Goal: Check status: Check status

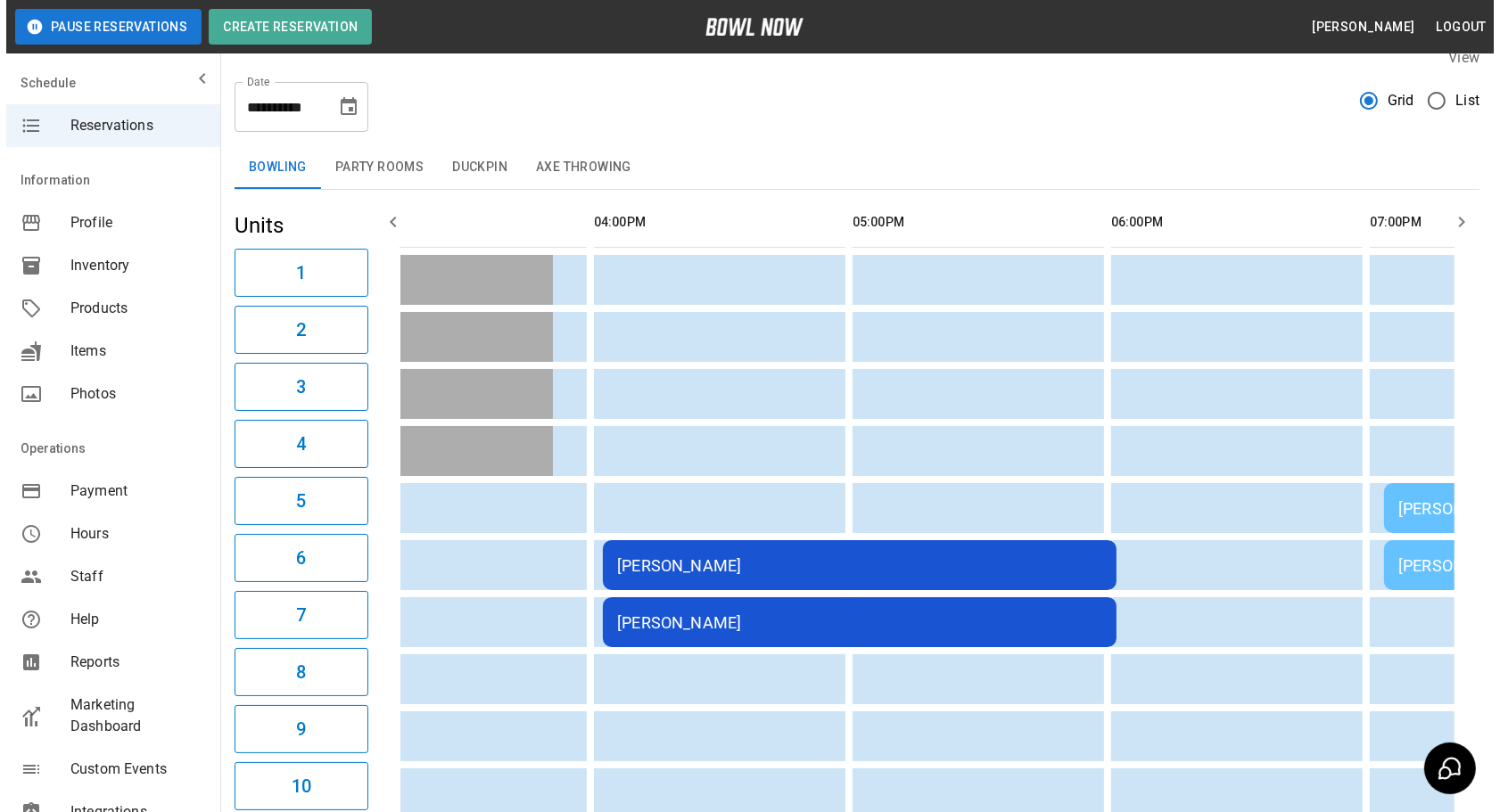
scroll to position [0, 1102]
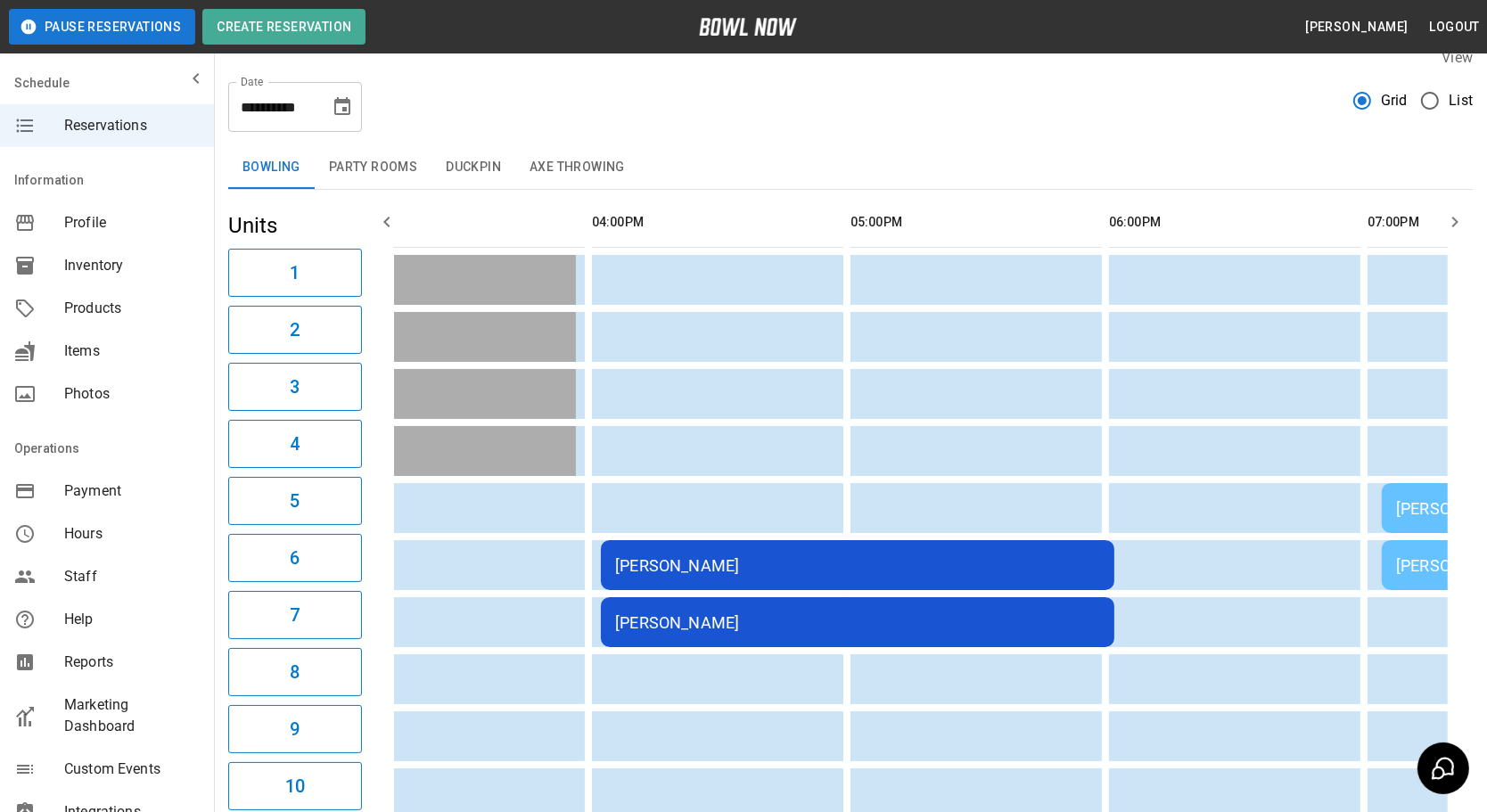
click at [884, 567] on div "[PERSON_NAME]" at bounding box center [858, 565] width 485 height 18
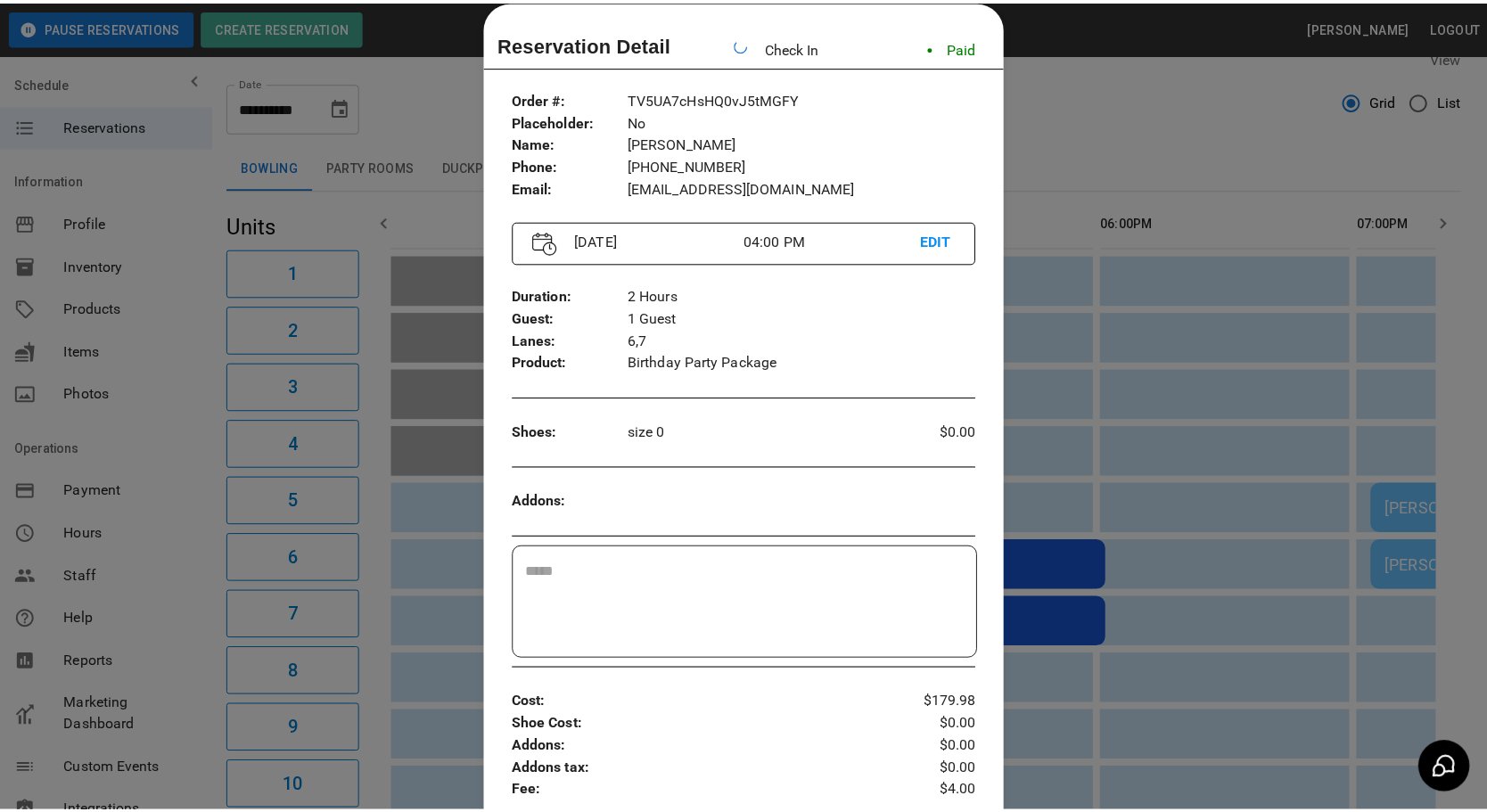
scroll to position [0, 1292]
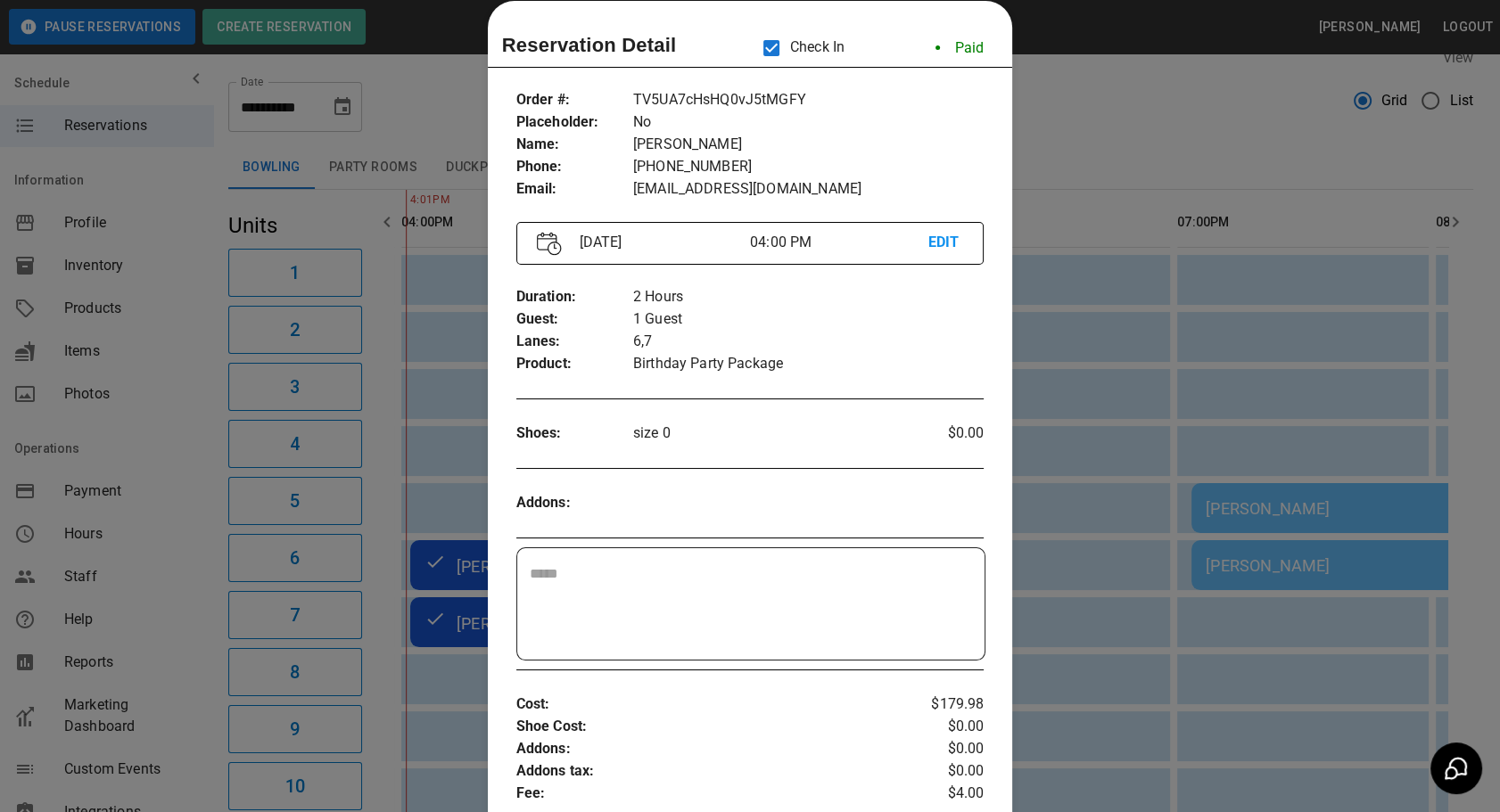
click at [1080, 126] on div at bounding box center [750, 406] width 1500 height 812
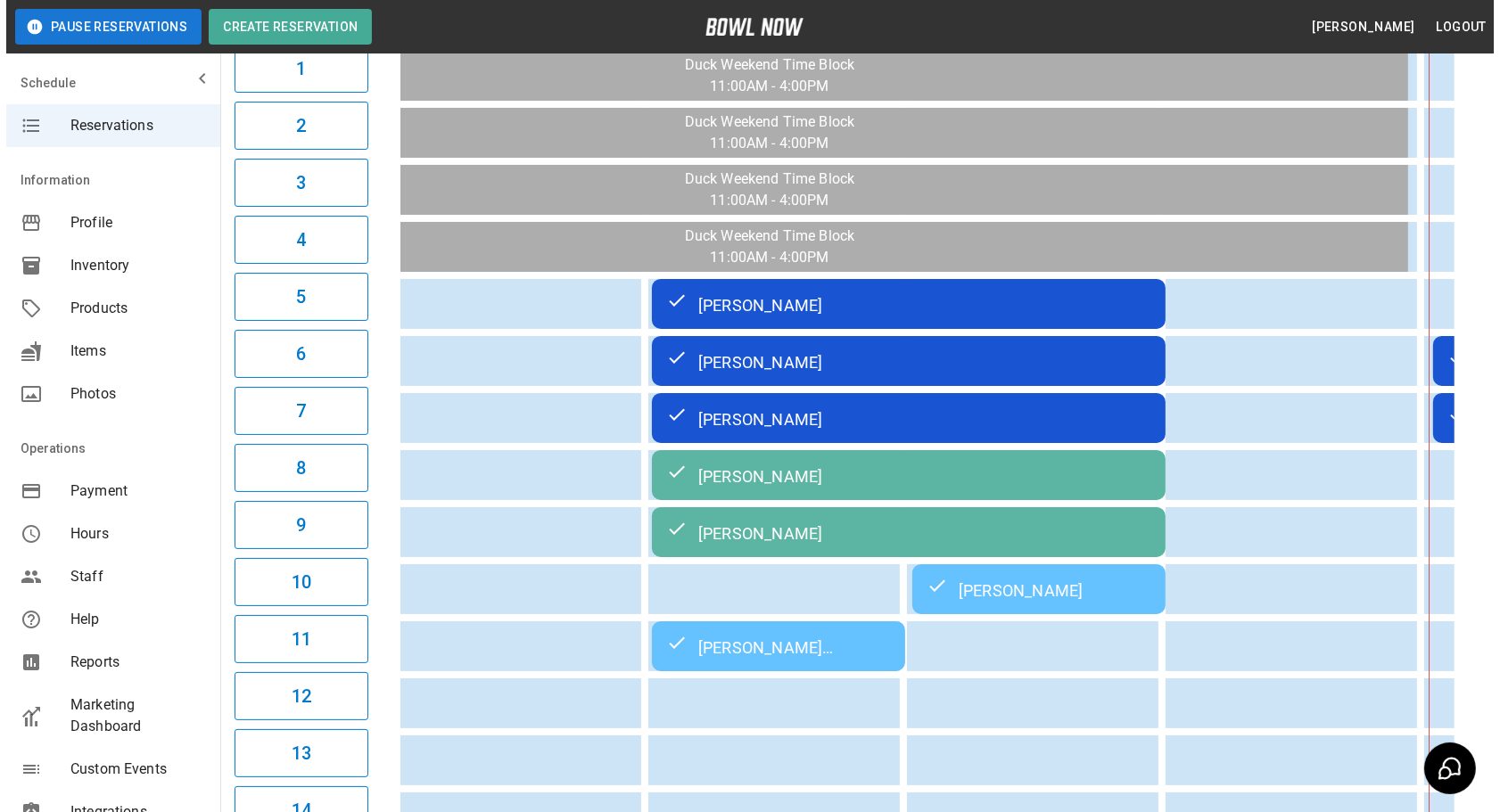
scroll to position [0, 280]
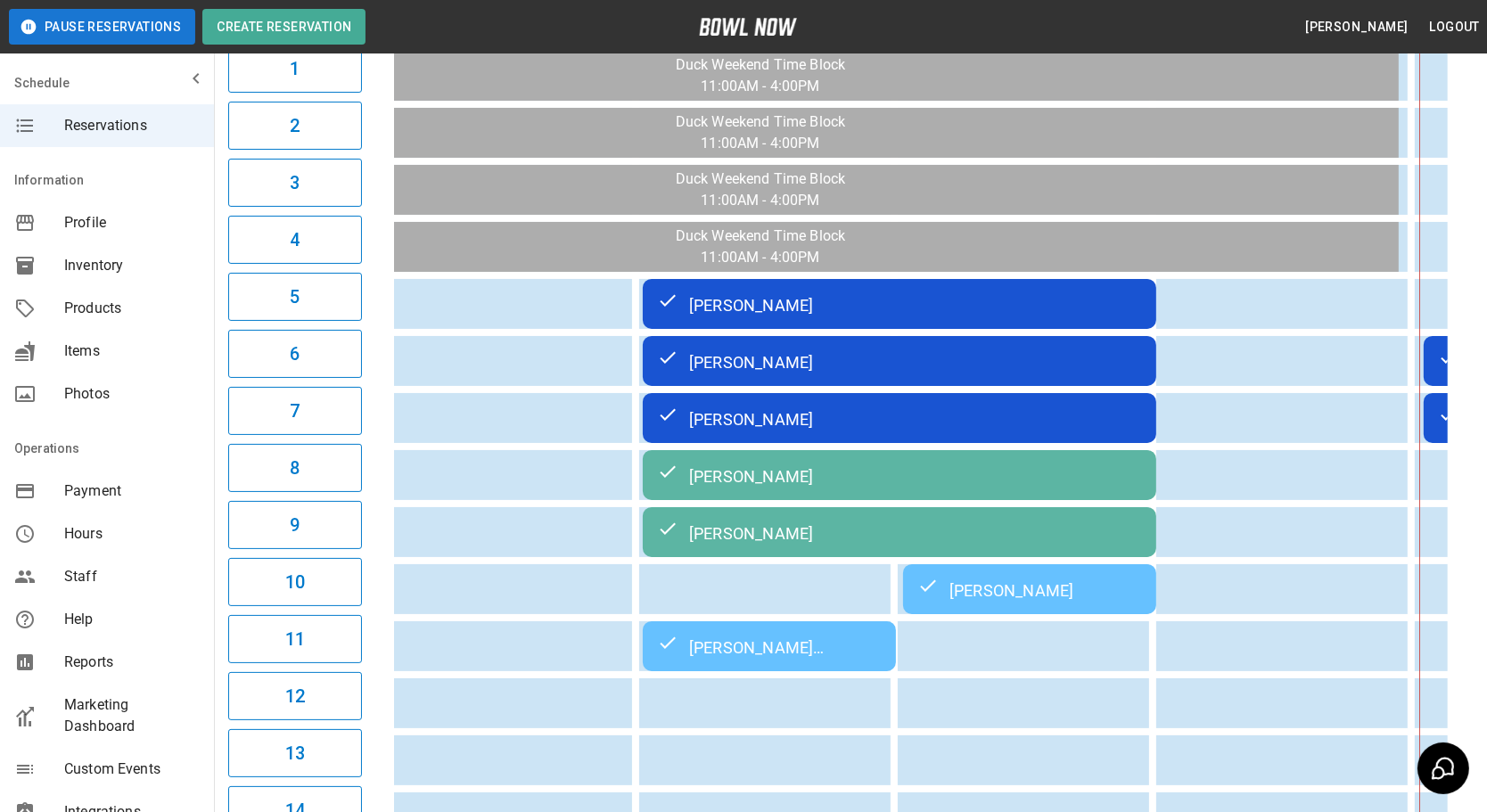
click at [804, 483] on td "[PERSON_NAME]" at bounding box center [899, 474] width 513 height 50
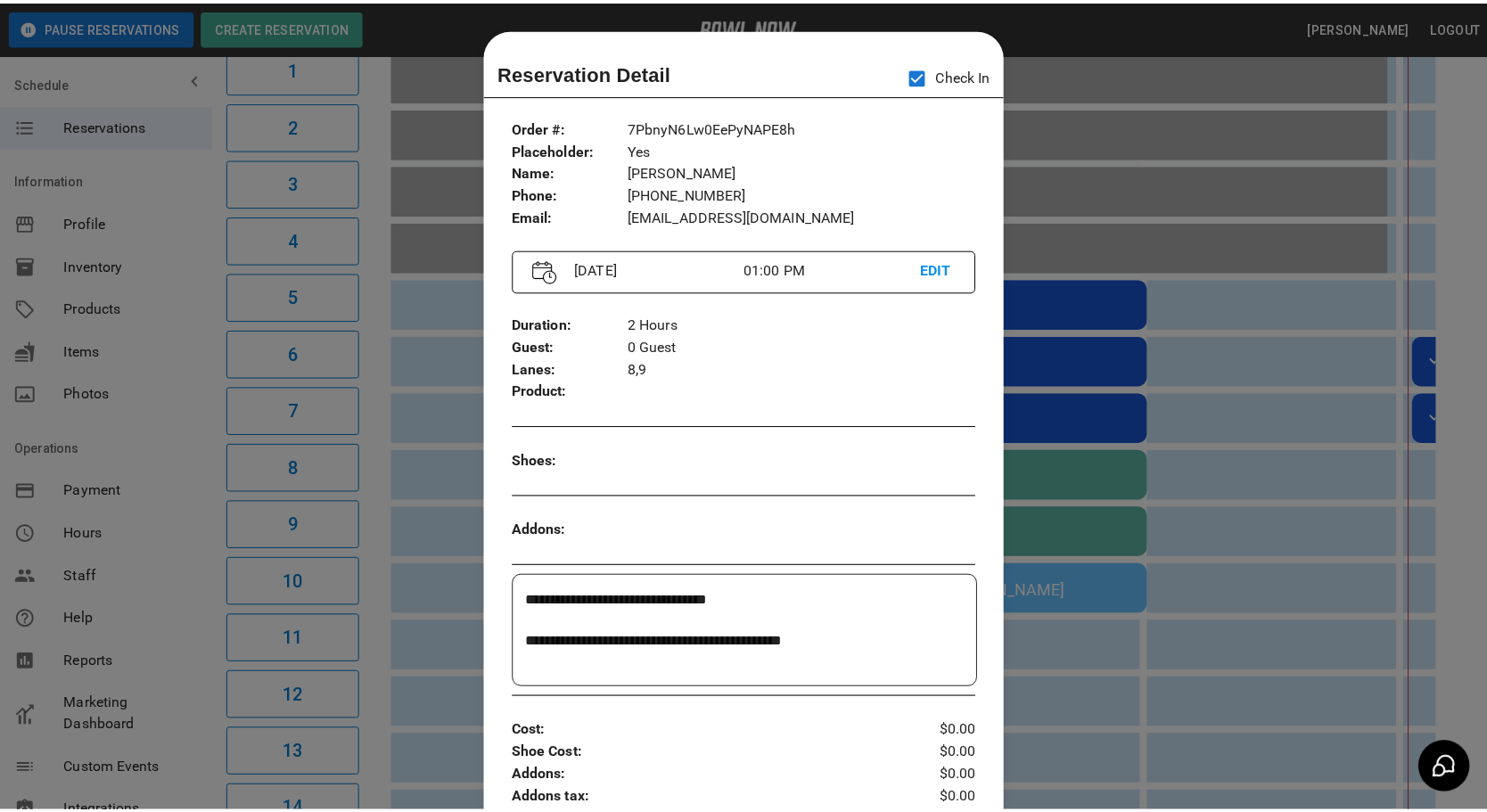
scroll to position [27, 0]
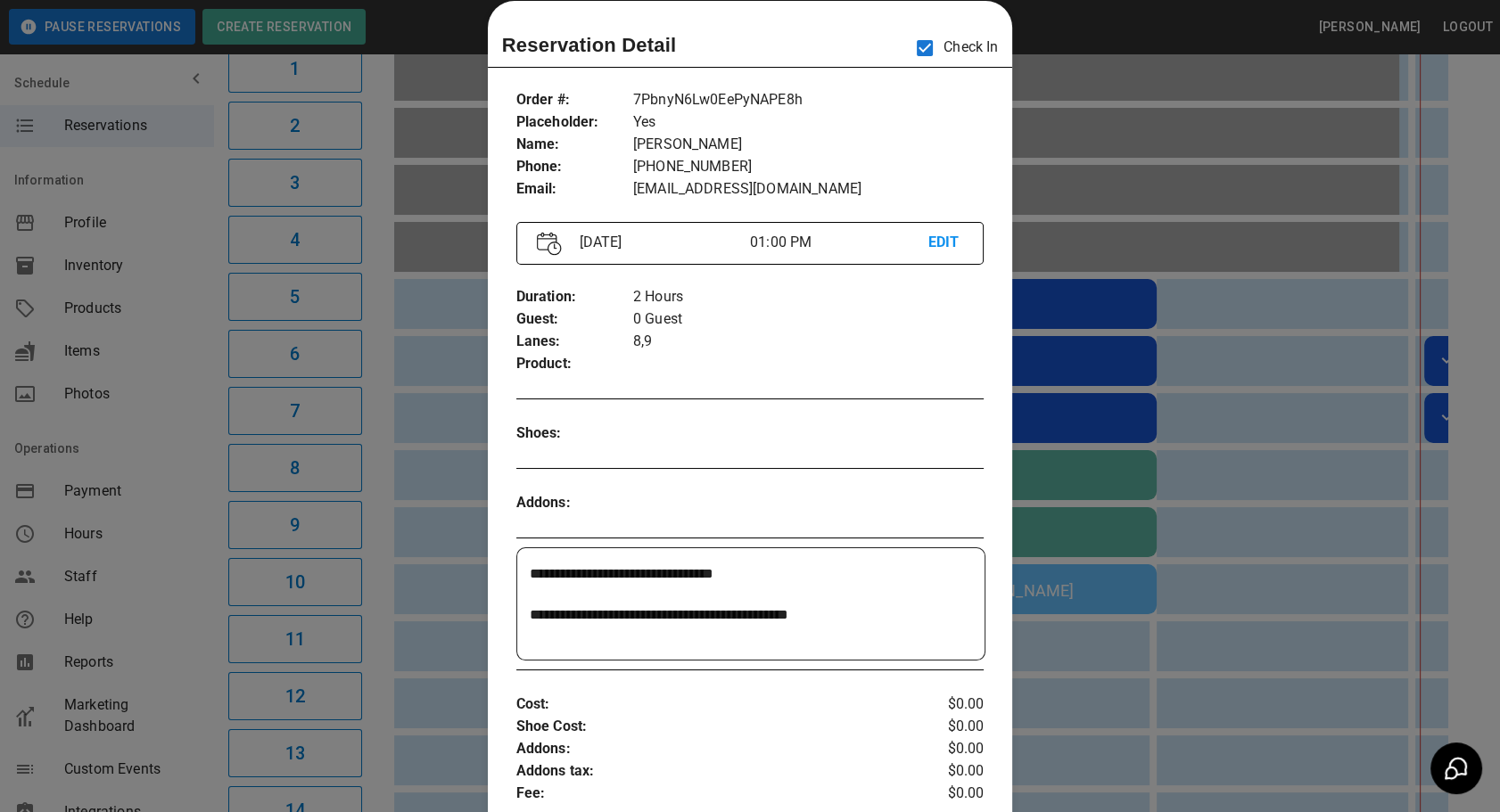
click at [1149, 707] on div at bounding box center [750, 406] width 1500 height 812
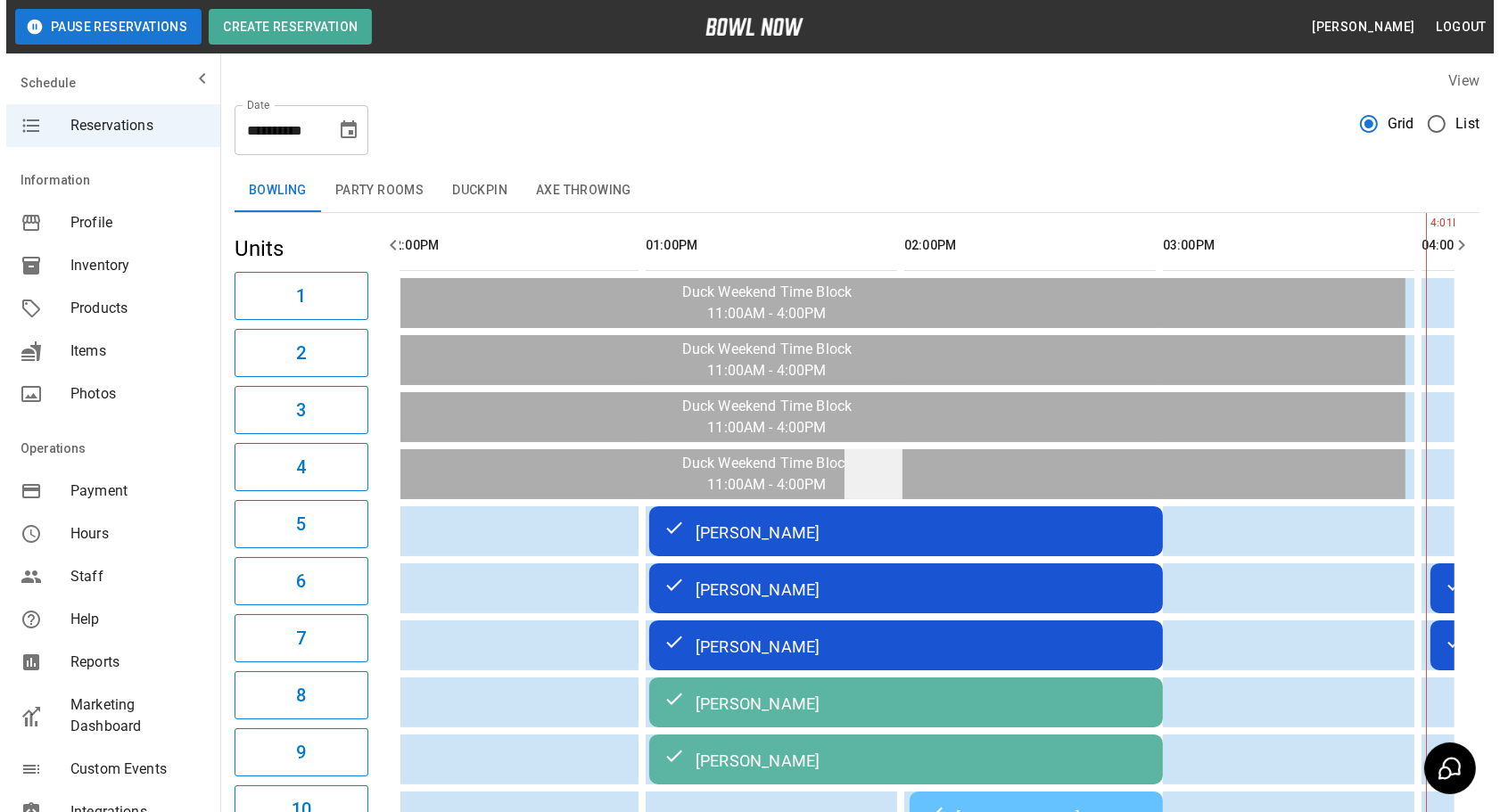
scroll to position [0, 0]
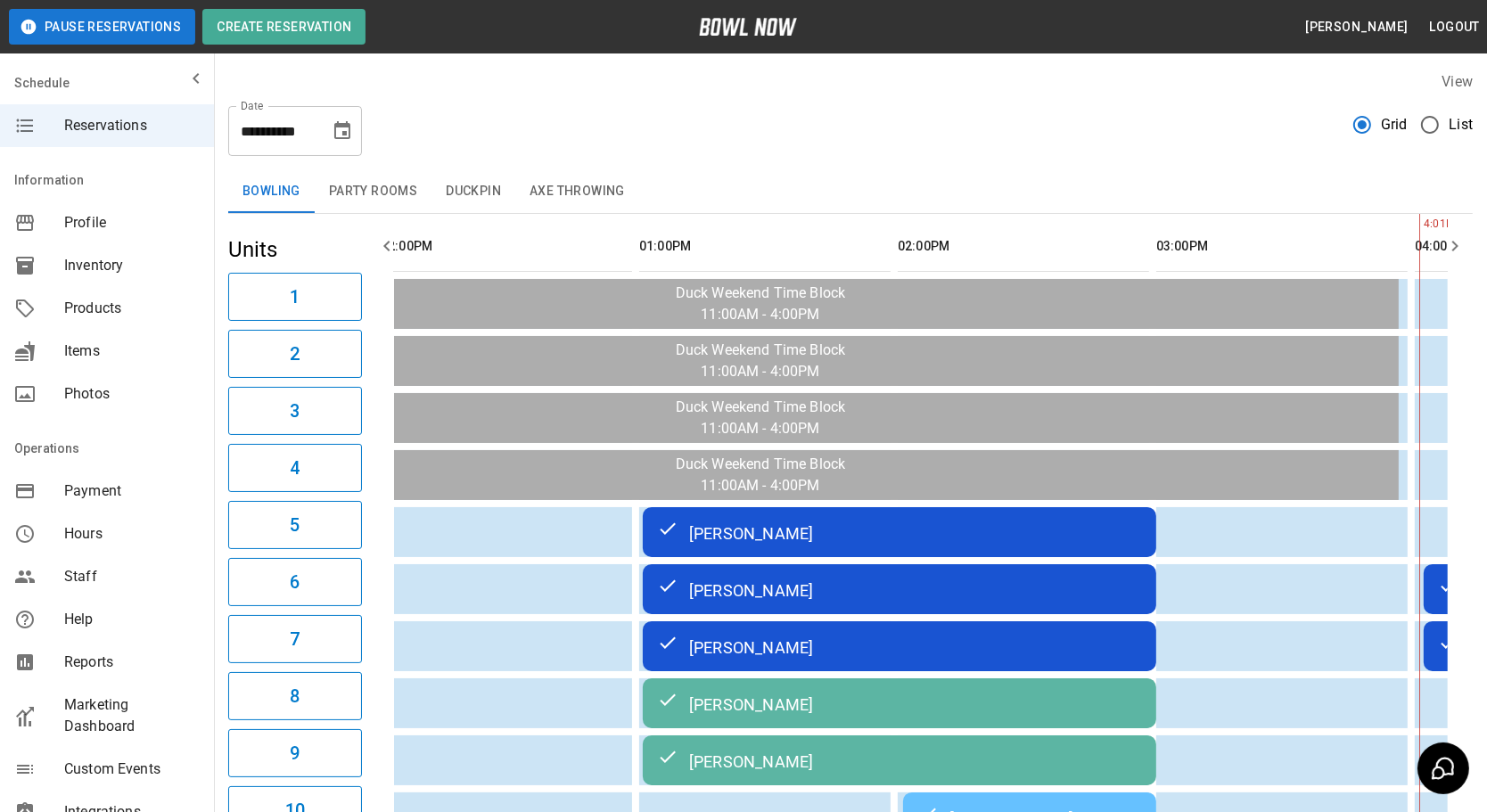
click at [359, 193] on button "Party Rooms" at bounding box center [373, 192] width 117 height 43
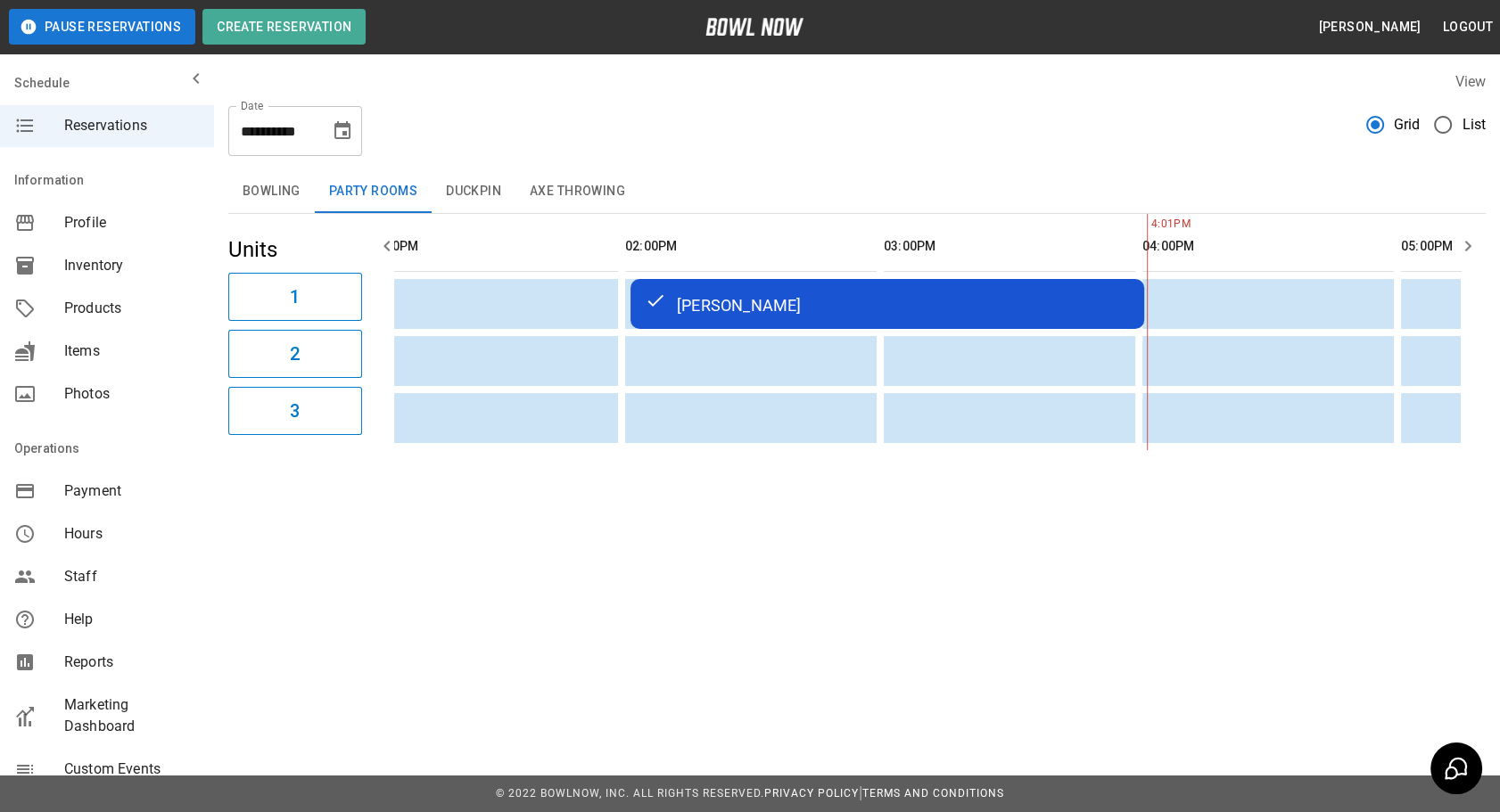
click at [749, 320] on td "[PERSON_NAME]" at bounding box center [886, 304] width 513 height 50
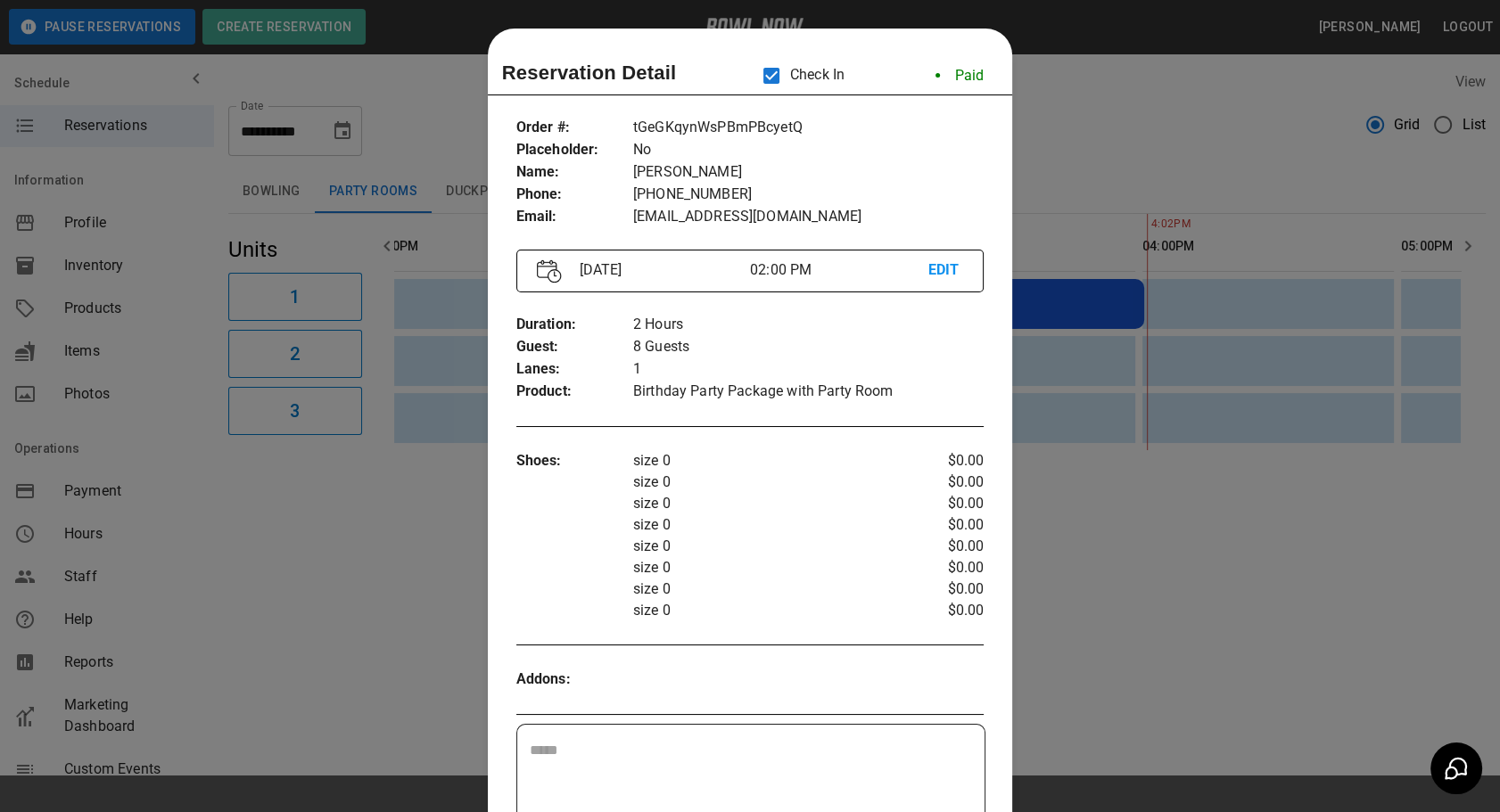
click at [1148, 654] on div at bounding box center [750, 406] width 1500 height 812
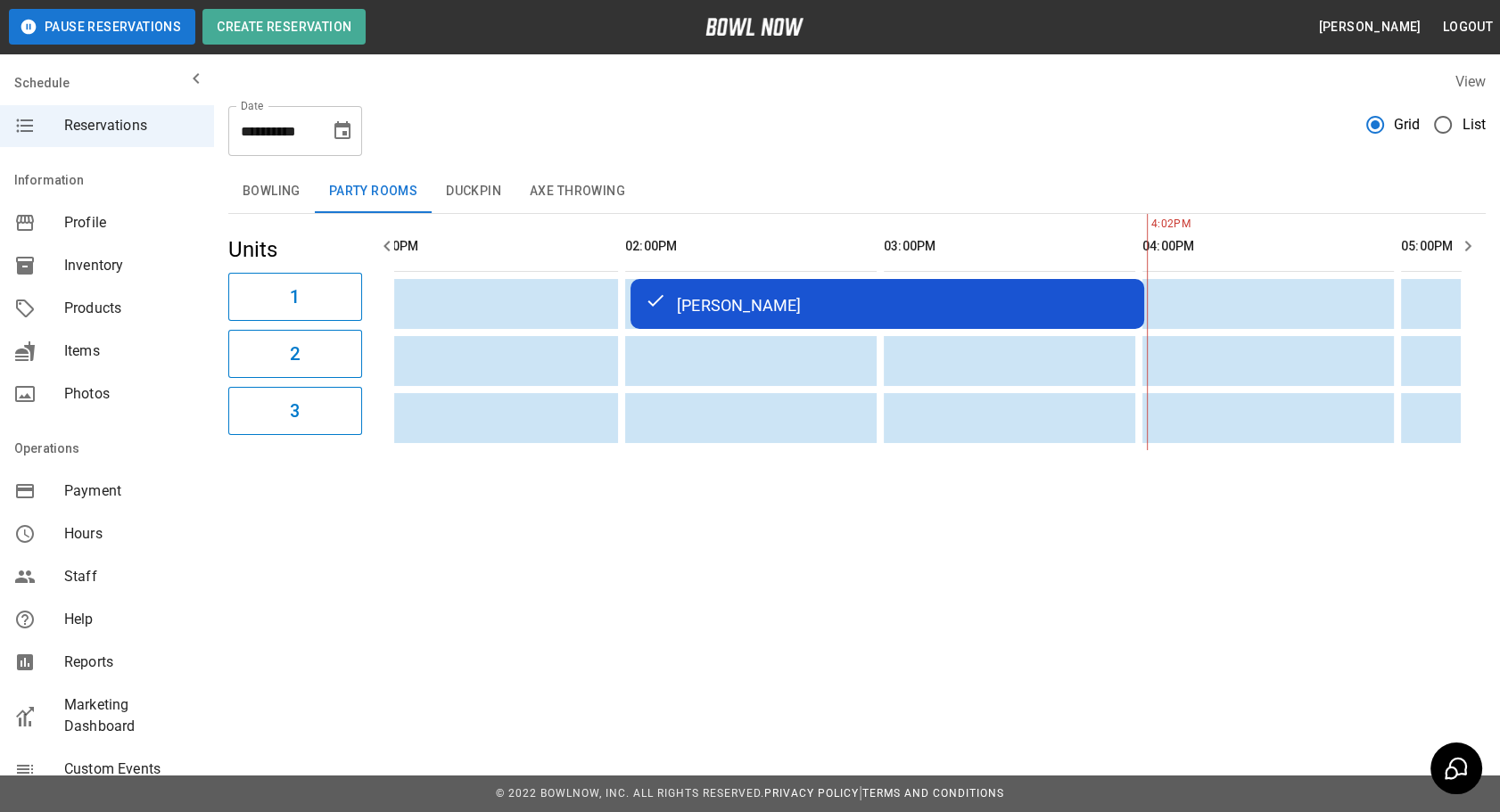
click at [280, 189] on button "Bowling" at bounding box center [271, 192] width 87 height 43
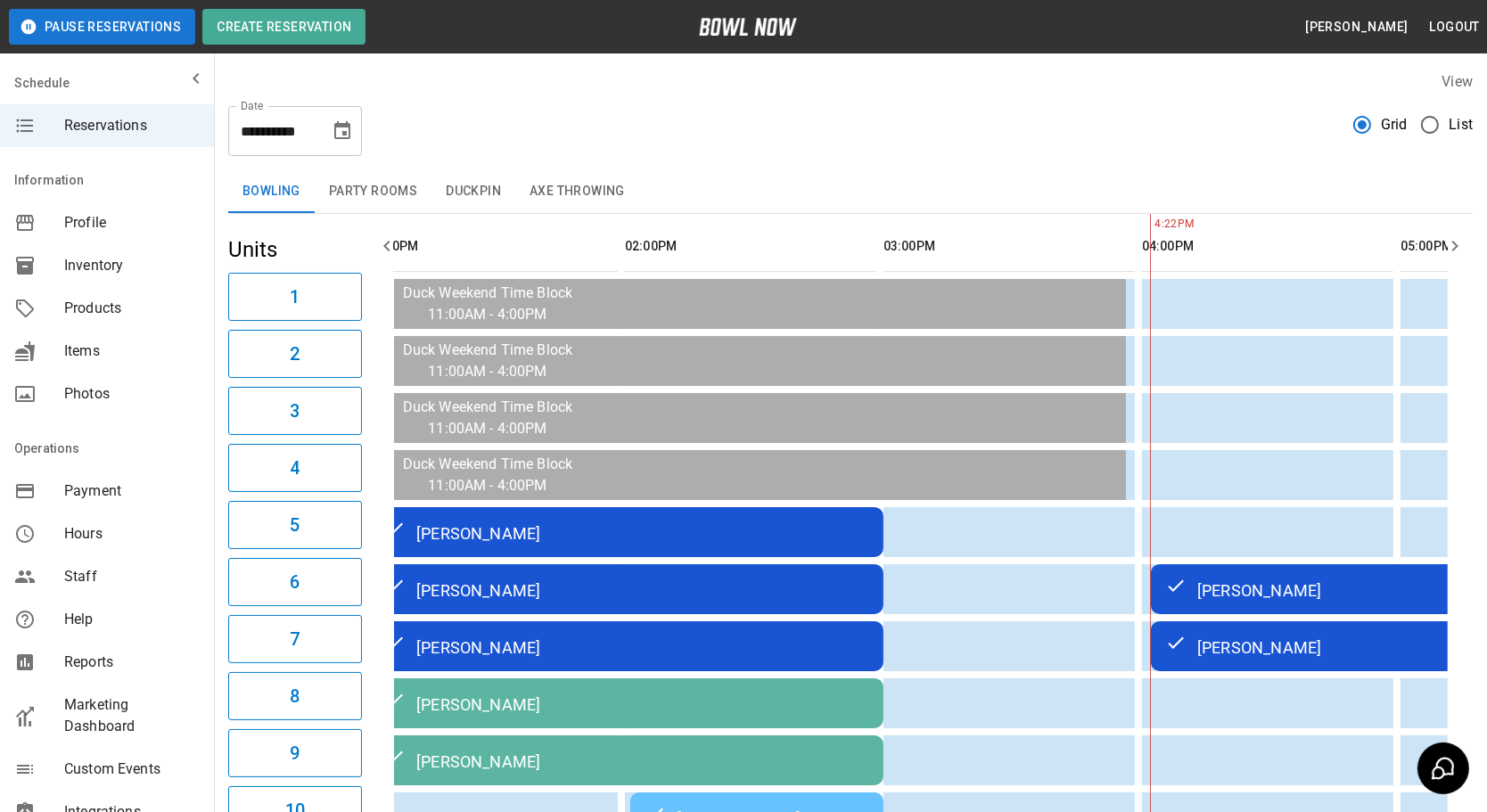
click at [1231, 121] on div "**********" at bounding box center [850, 124] width 1245 height 64
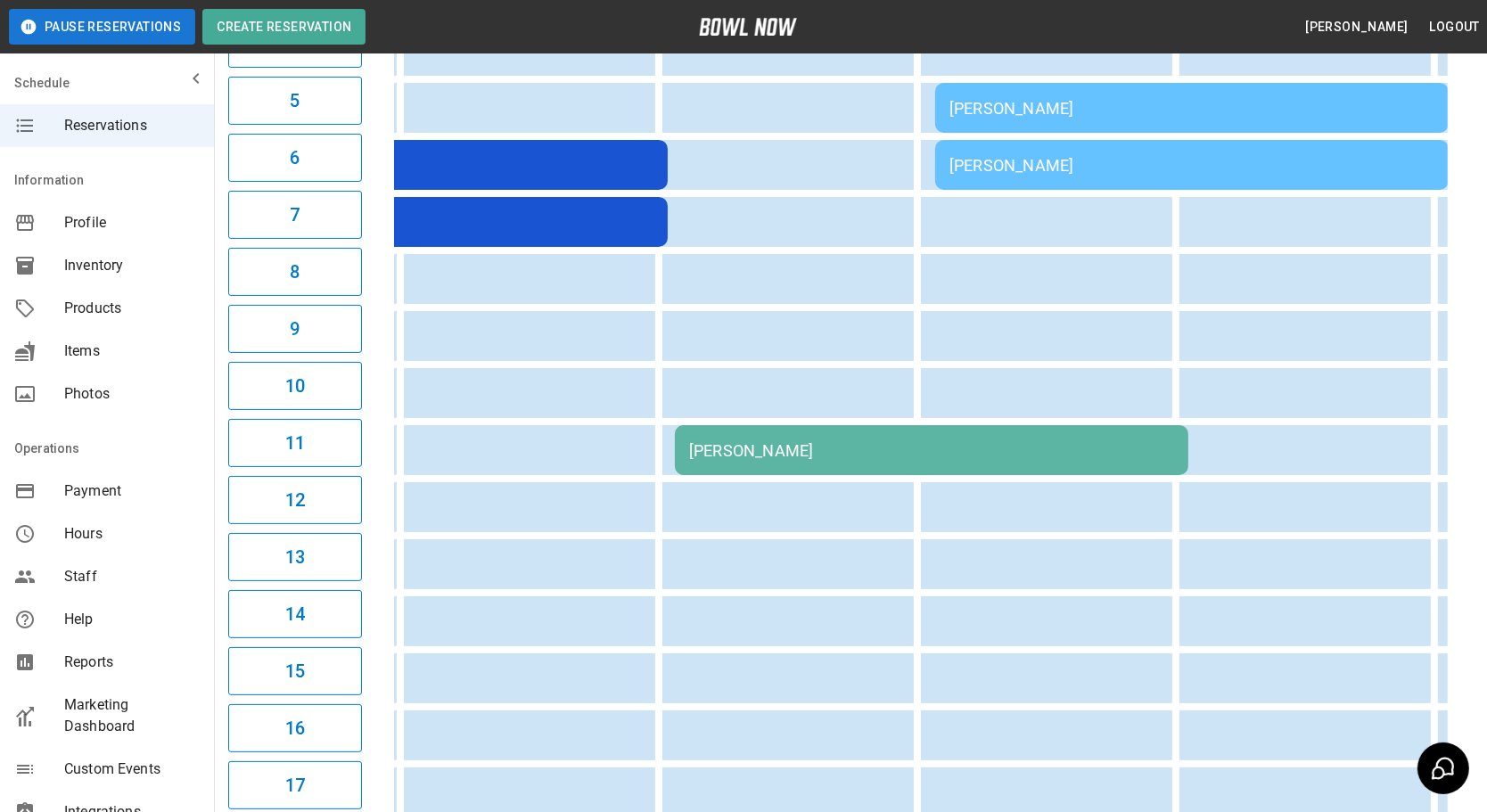
scroll to position [0, 1618]
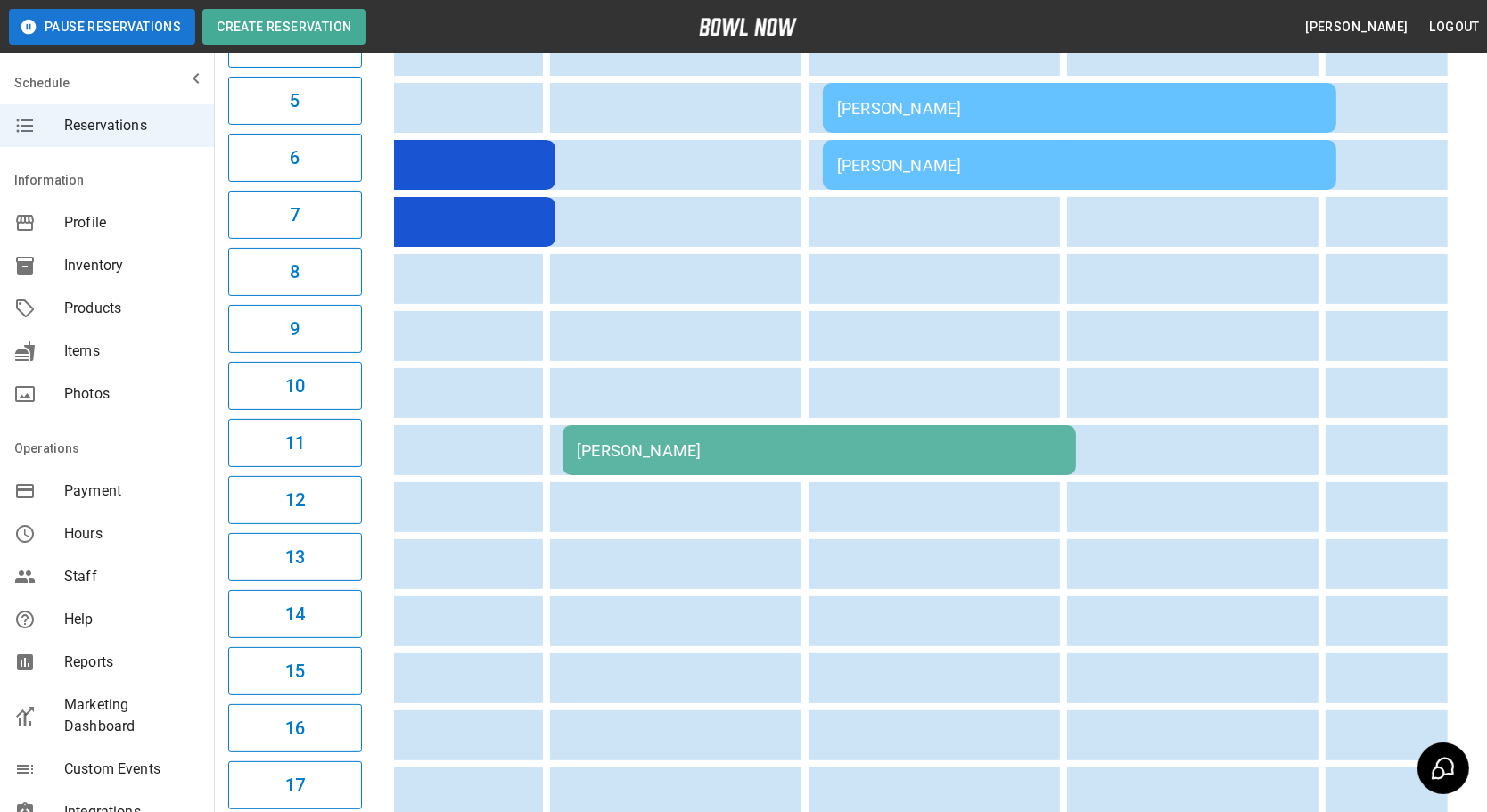
click at [780, 441] on div "[PERSON_NAME]" at bounding box center [819, 450] width 485 height 18
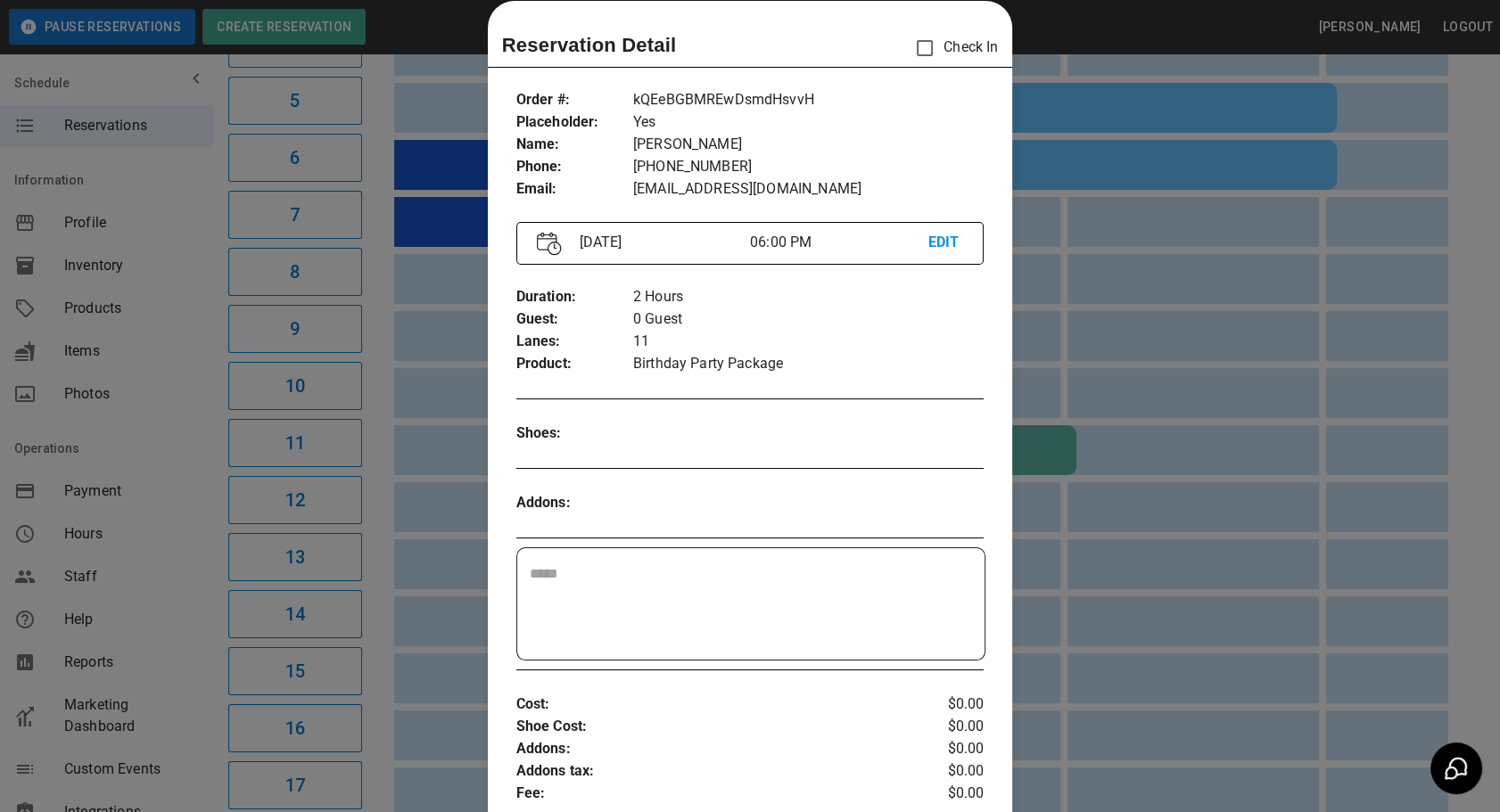
click at [1101, 588] on div at bounding box center [750, 406] width 1500 height 812
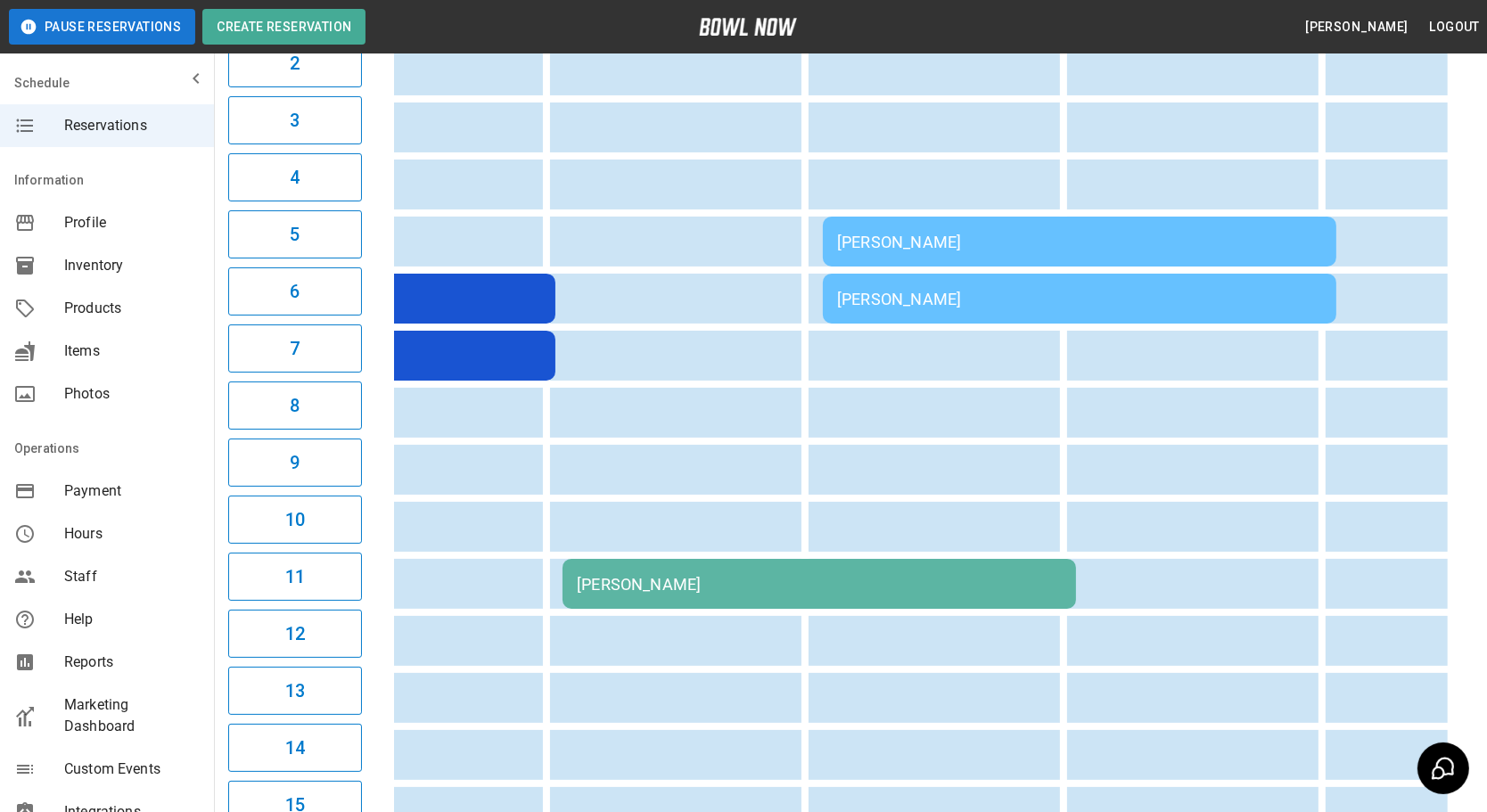
click at [941, 290] on div "[PERSON_NAME]" at bounding box center [1080, 298] width 485 height 18
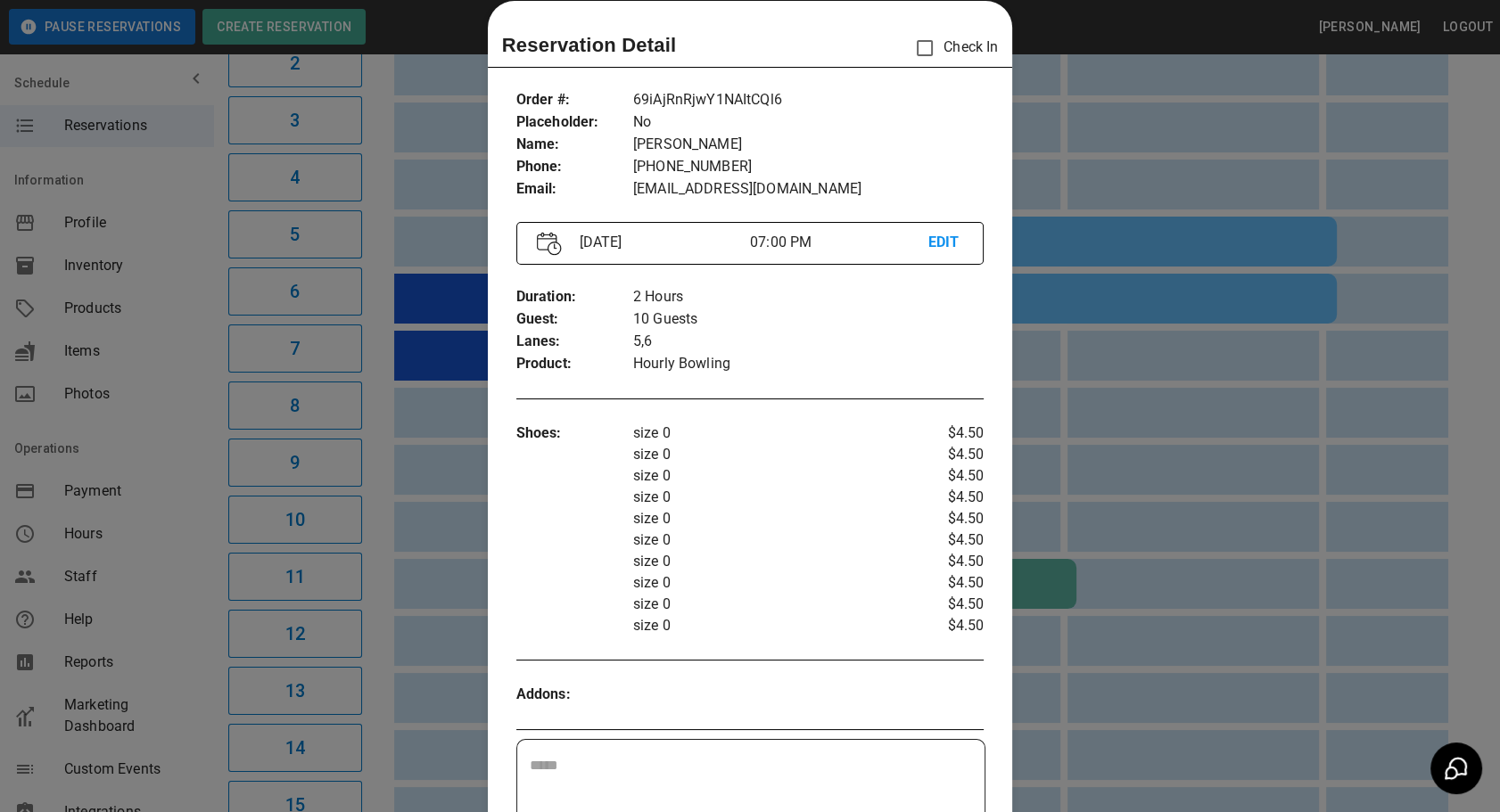
click at [1150, 595] on div at bounding box center [750, 406] width 1500 height 812
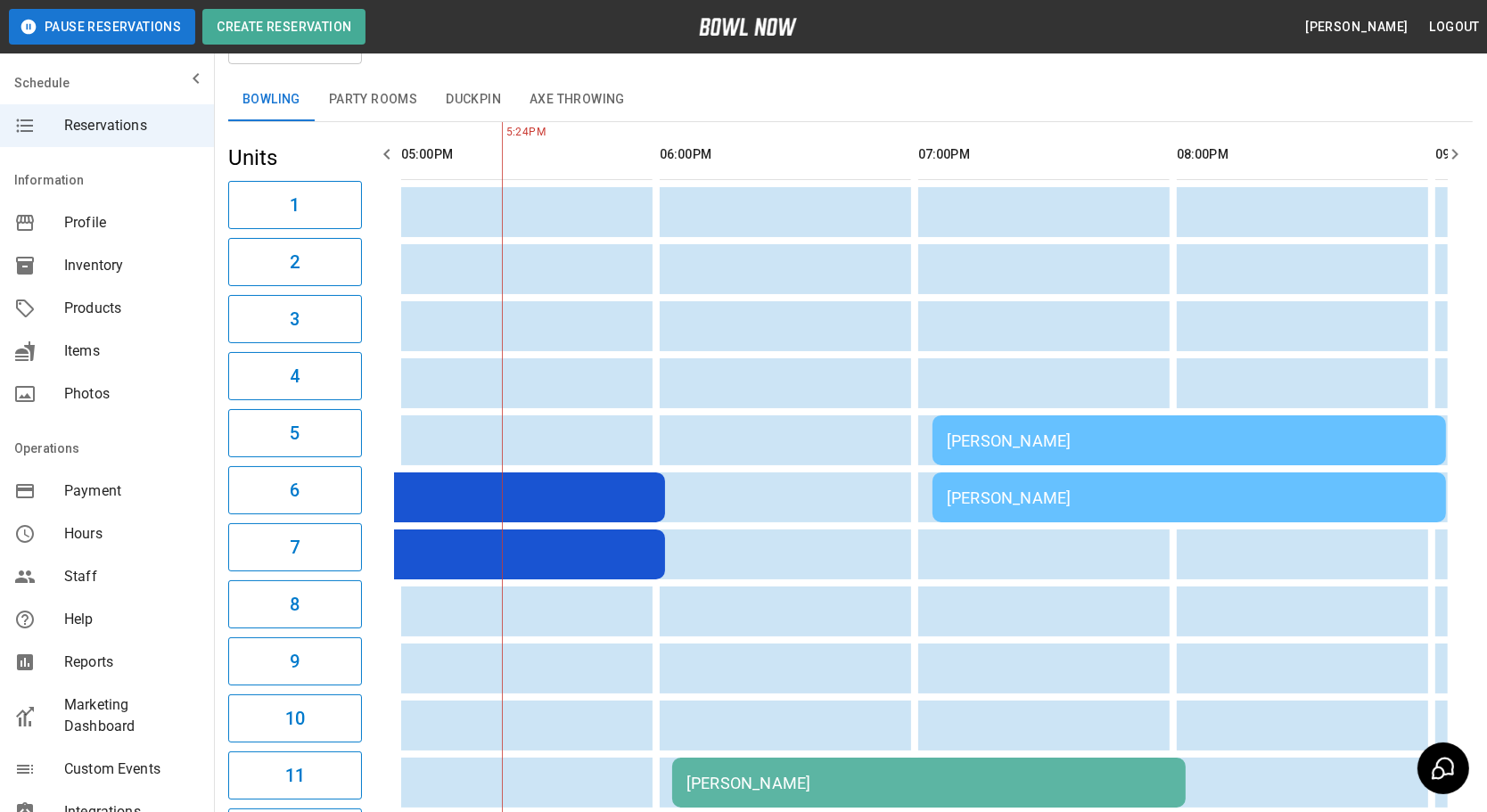
scroll to position [91, 0]
click at [442, 92] on button "Duckpin" at bounding box center [473, 100] width 84 height 43
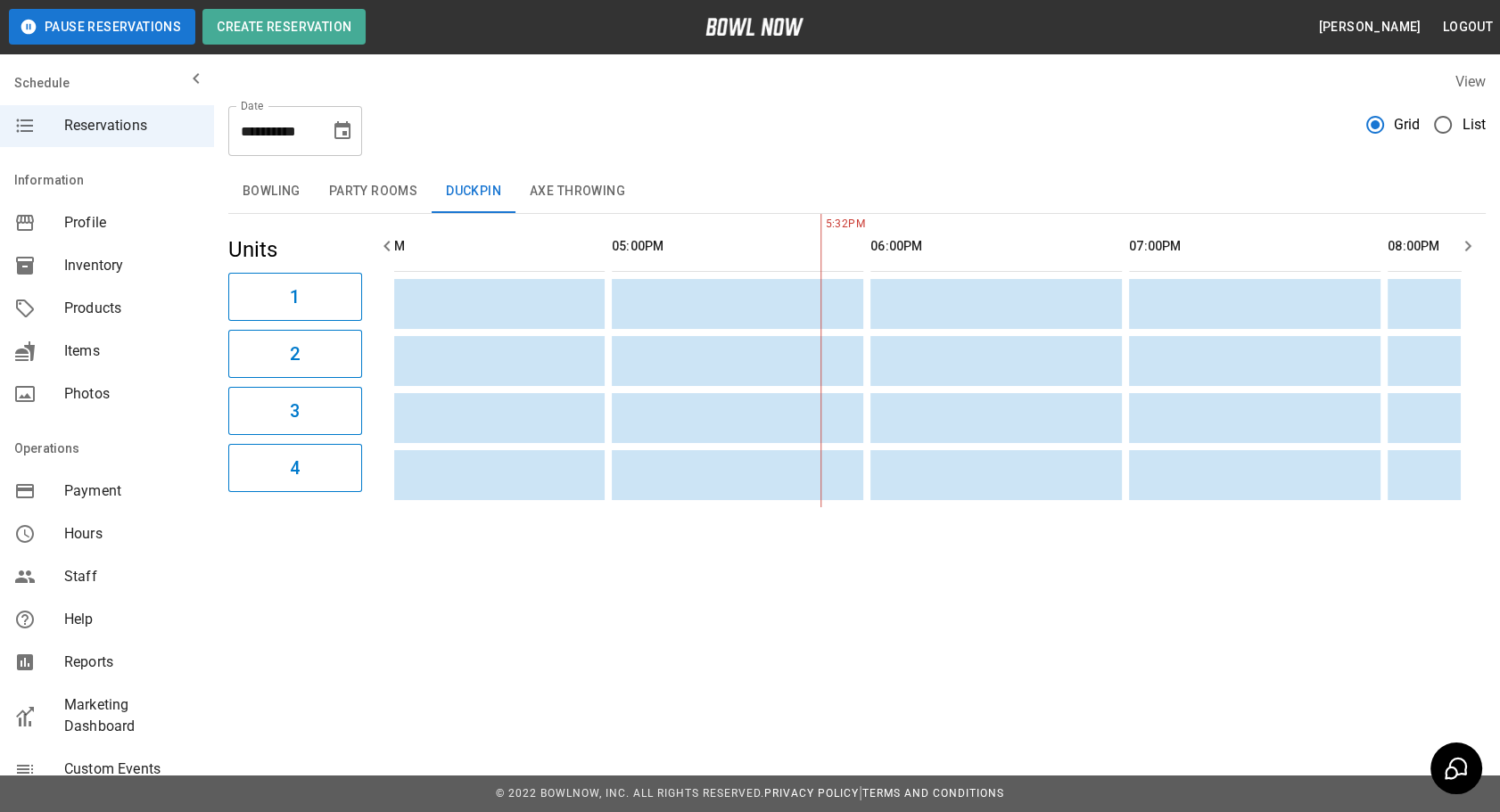
scroll to position [0, 1217]
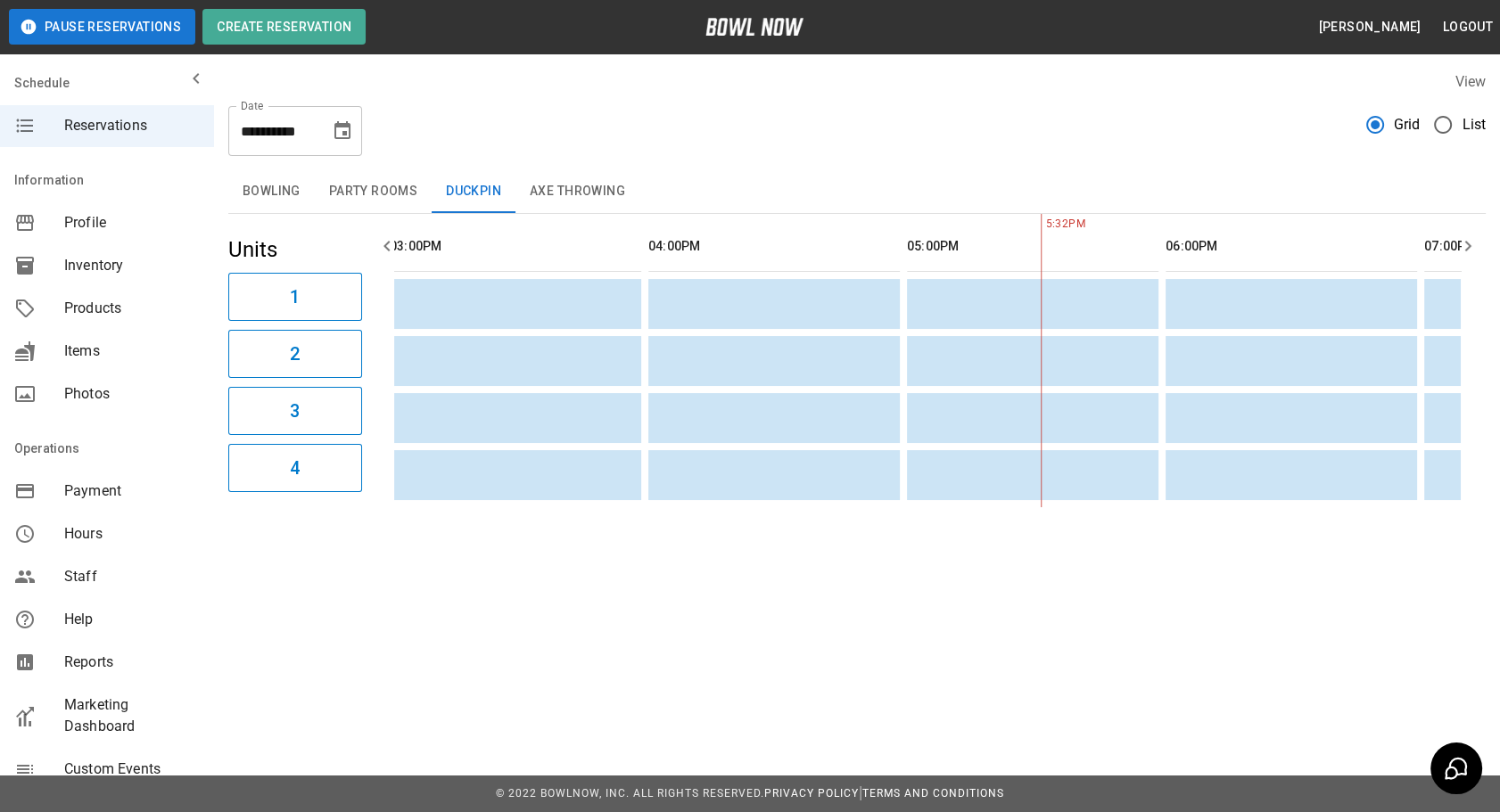
click at [280, 194] on button "Bowling" at bounding box center [271, 192] width 87 height 43
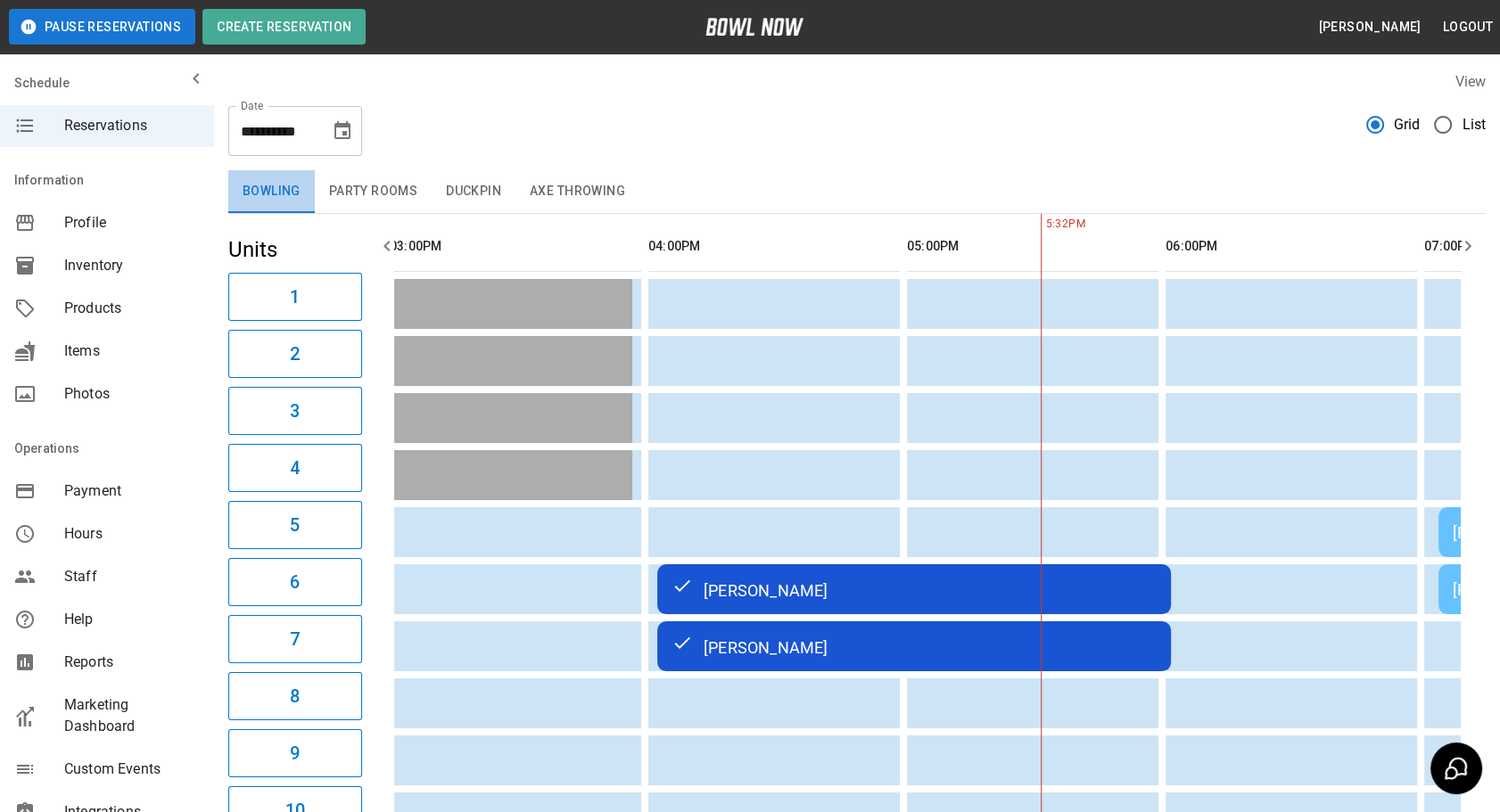
click at [300, 202] on button "Bowling" at bounding box center [271, 192] width 87 height 43
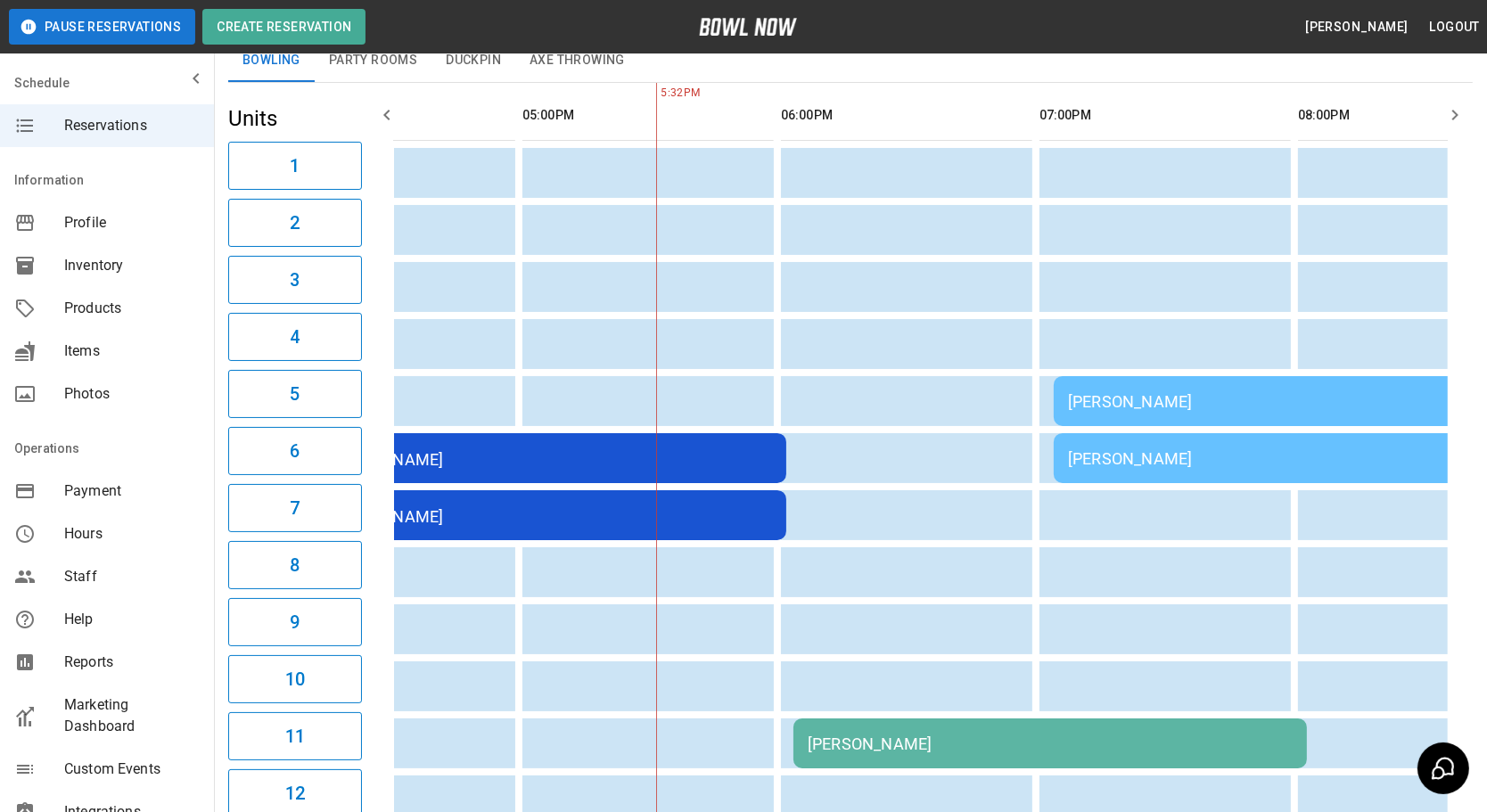
scroll to position [0, 1446]
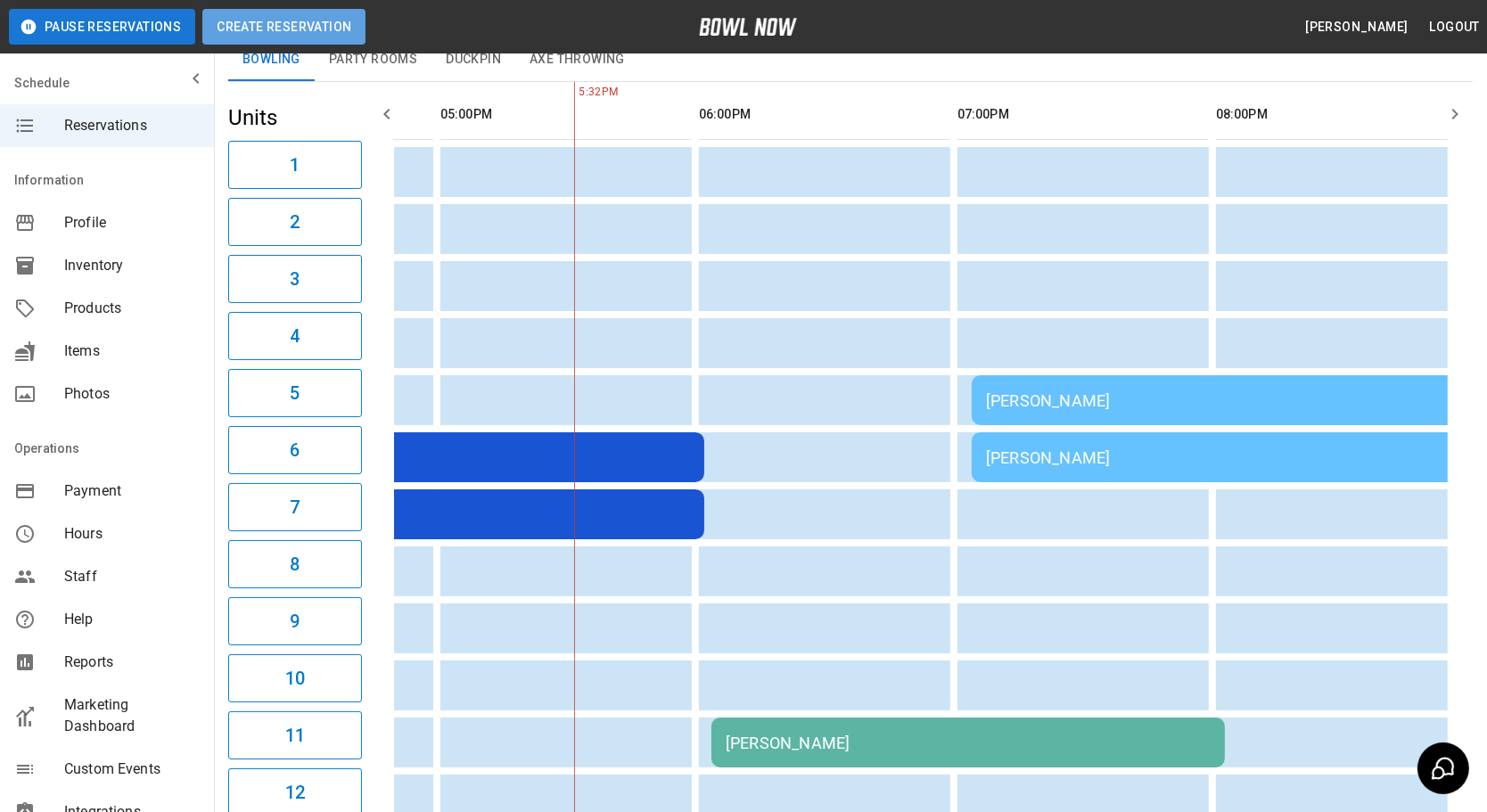
click at [295, 35] on button "Create Reservation" at bounding box center [284, 26] width 164 height 36
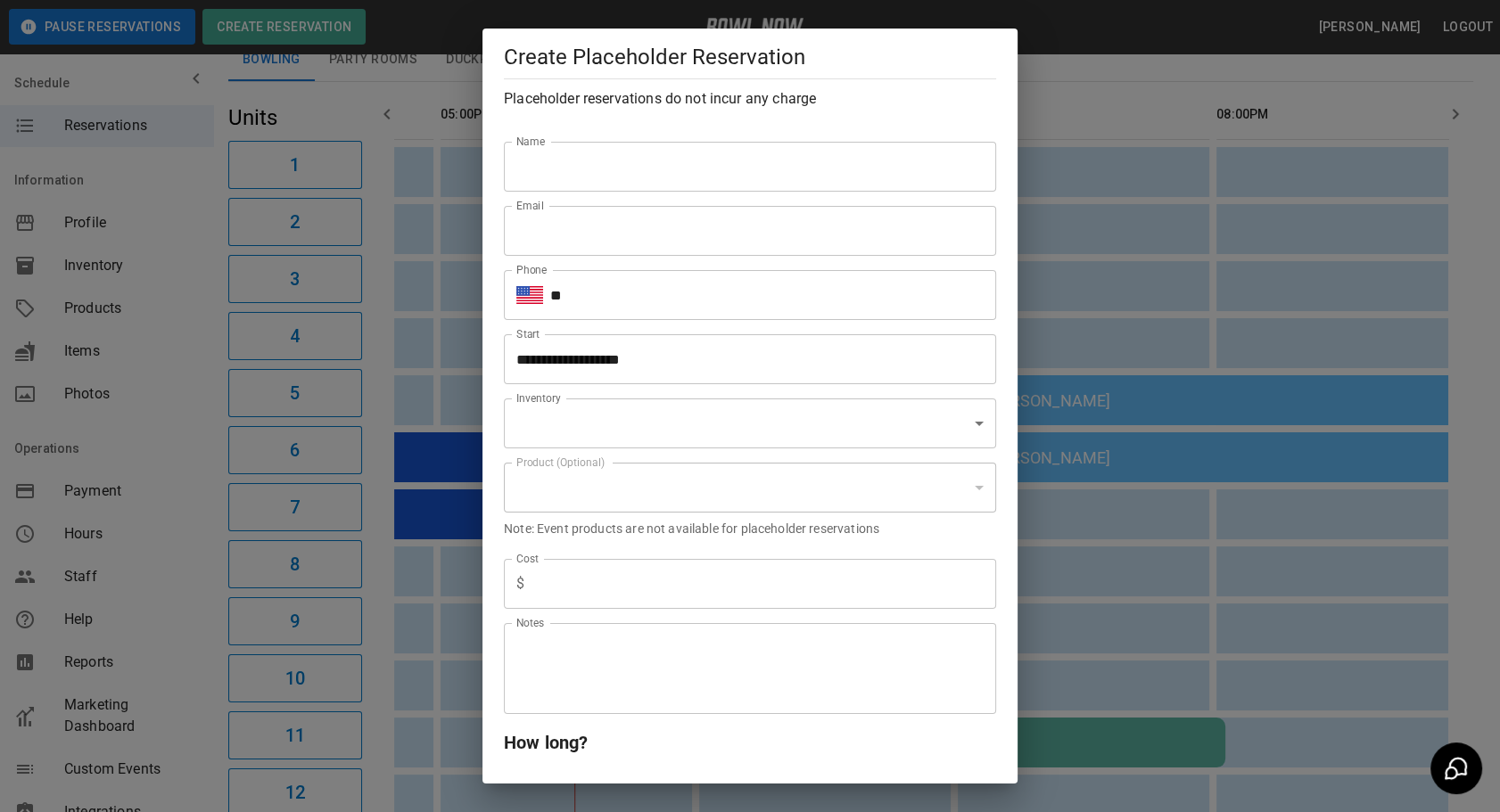
type input "**********"
click at [1113, 551] on div "**********" at bounding box center [750, 406] width 1500 height 812
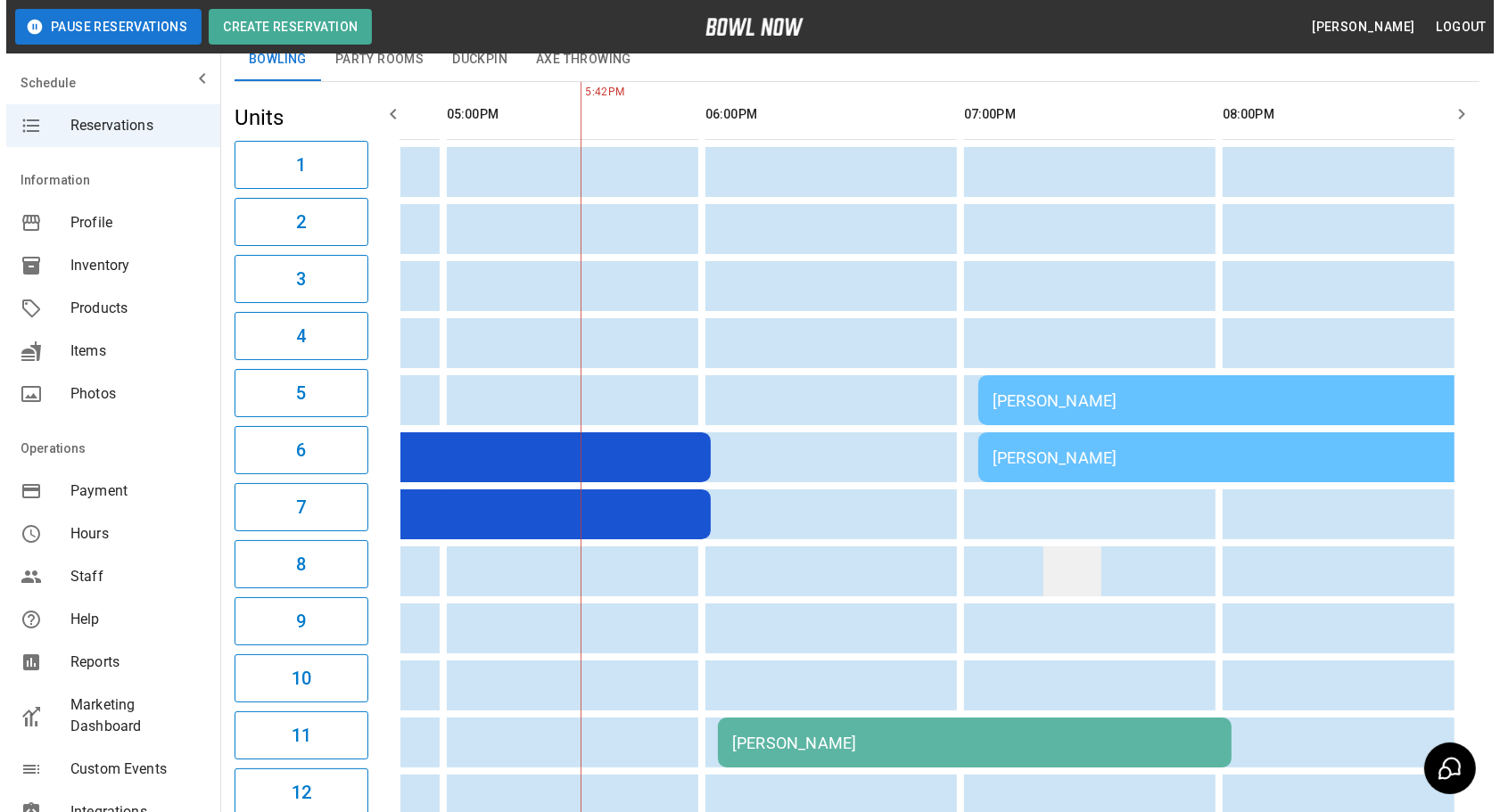
scroll to position [0, 0]
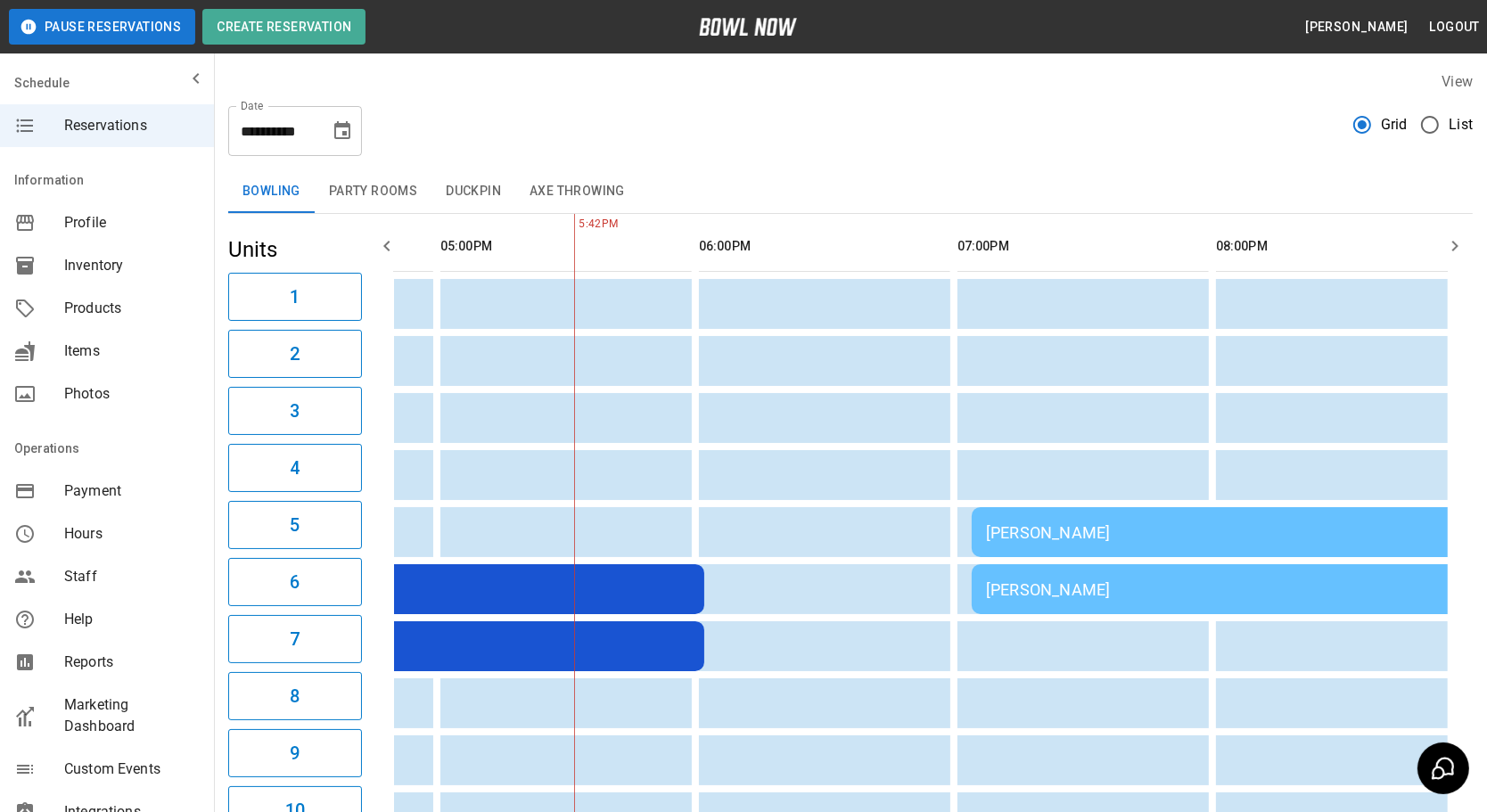
click at [478, 202] on button "Duckpin" at bounding box center [473, 192] width 84 height 43
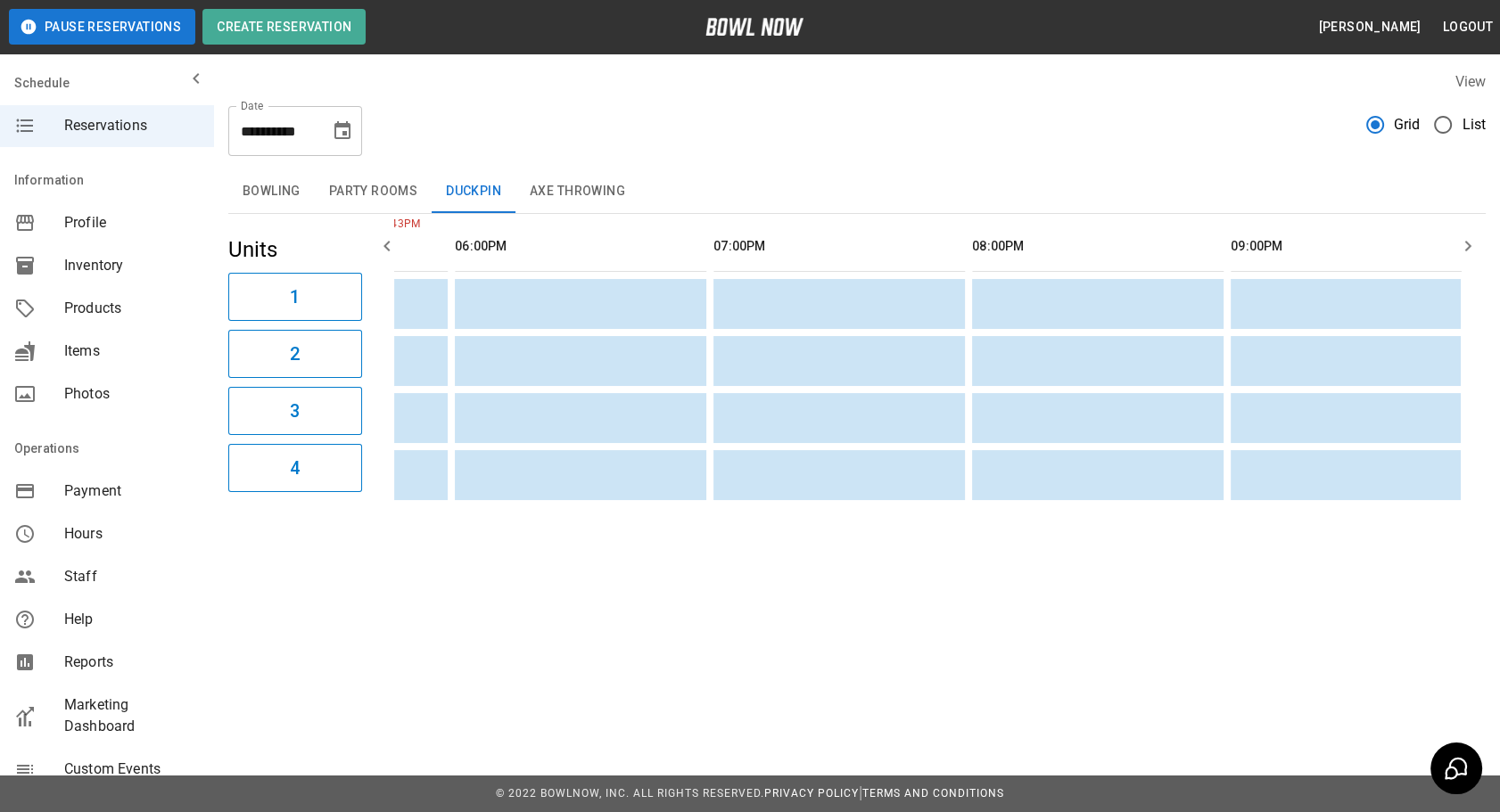
scroll to position [0, 1537]
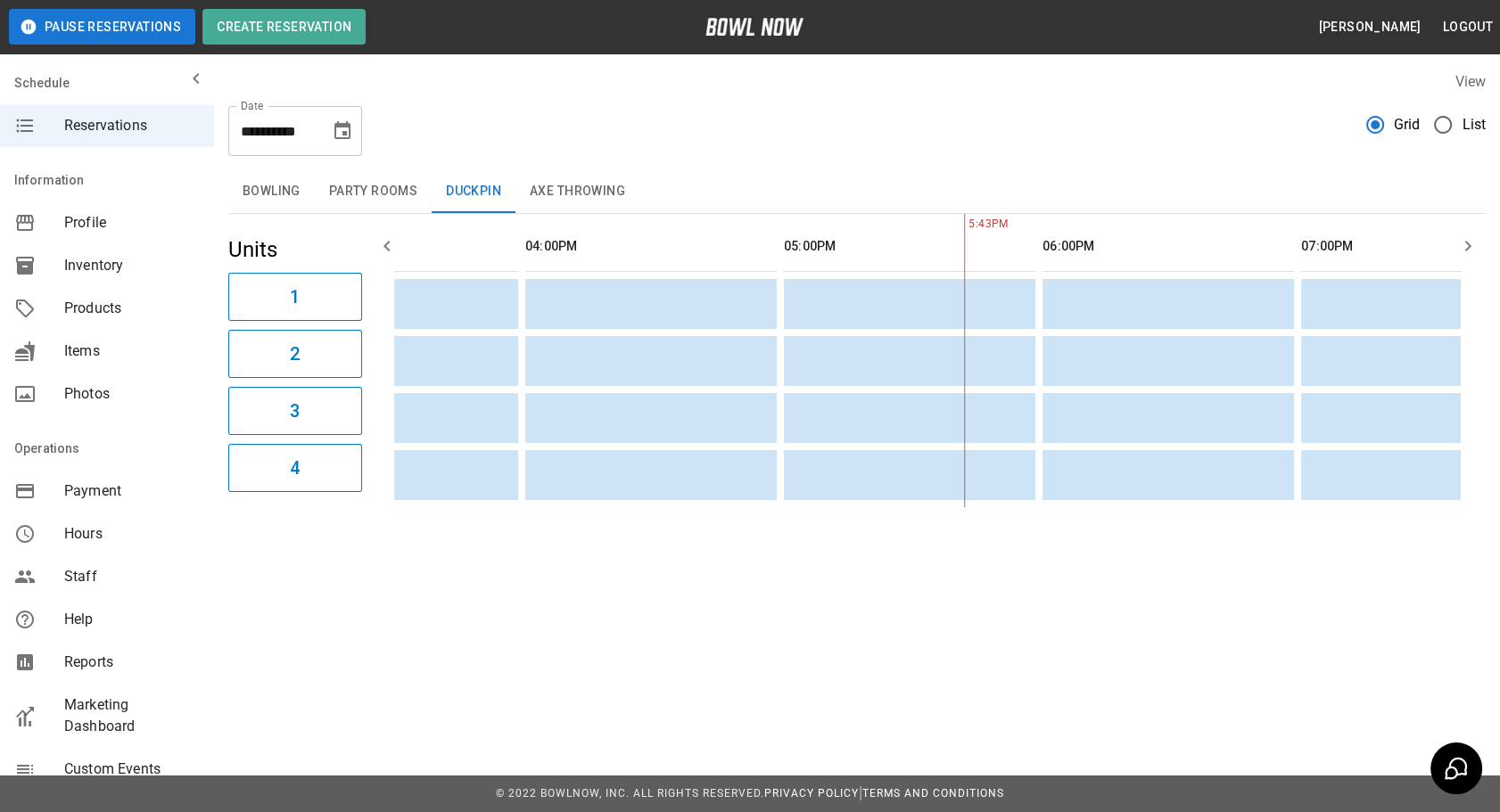
click at [278, 184] on button "Bowling" at bounding box center [271, 192] width 87 height 43
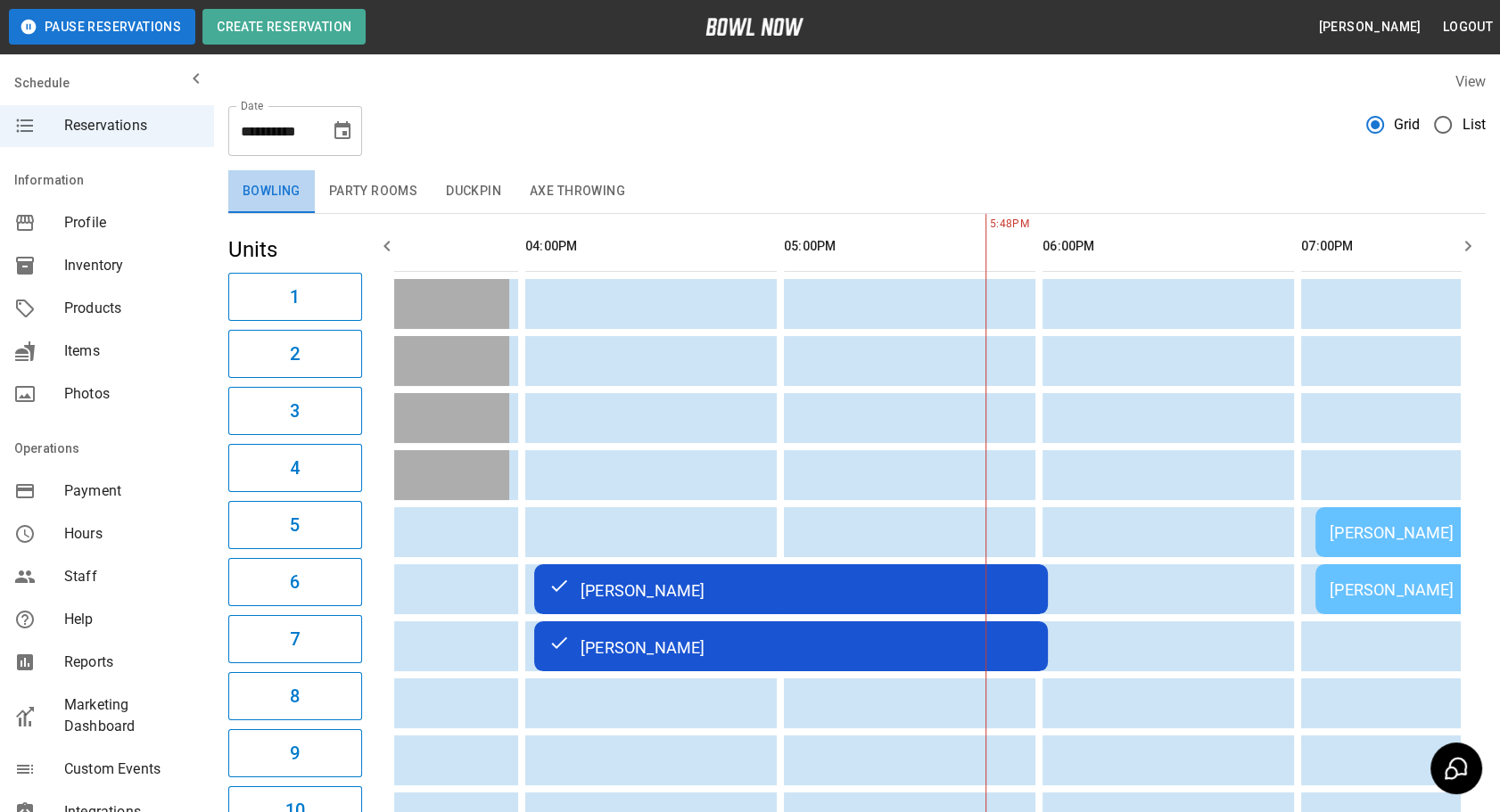
click at [275, 175] on button "Bowling" at bounding box center [271, 192] width 87 height 43
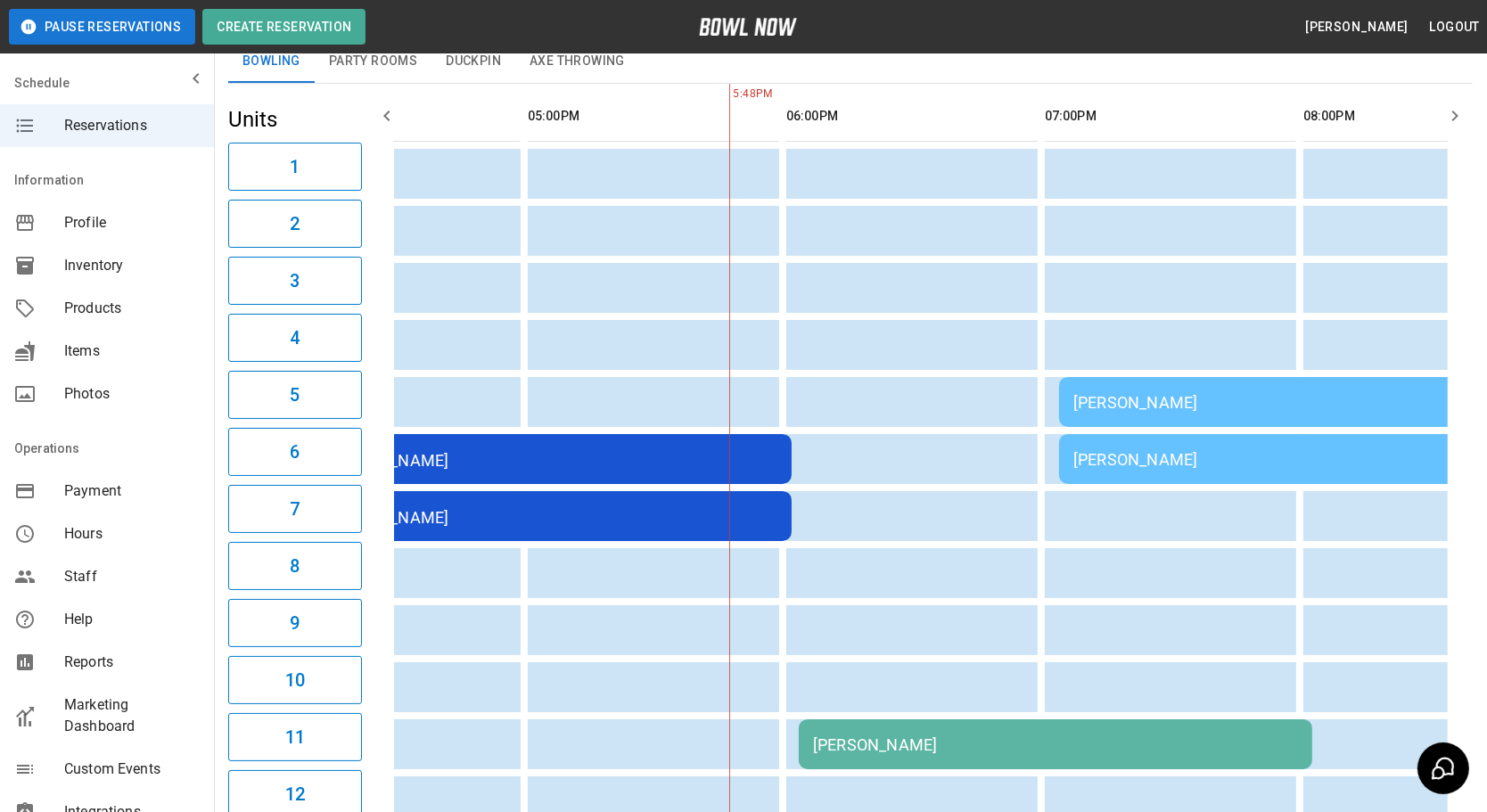
click at [948, 740] on div "[PERSON_NAME]" at bounding box center [1056, 744] width 485 height 18
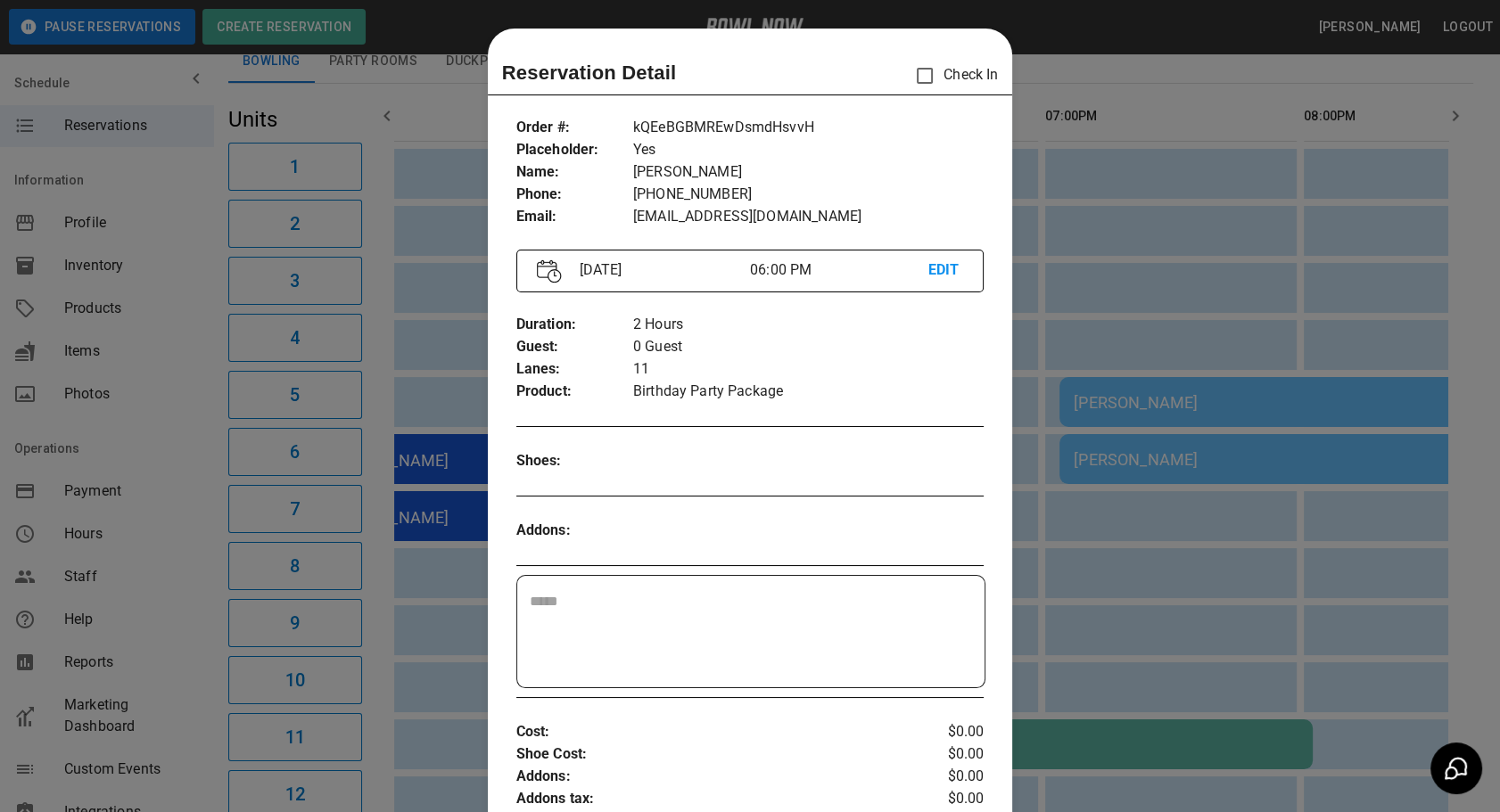
click at [1161, 586] on div at bounding box center [750, 406] width 1500 height 812
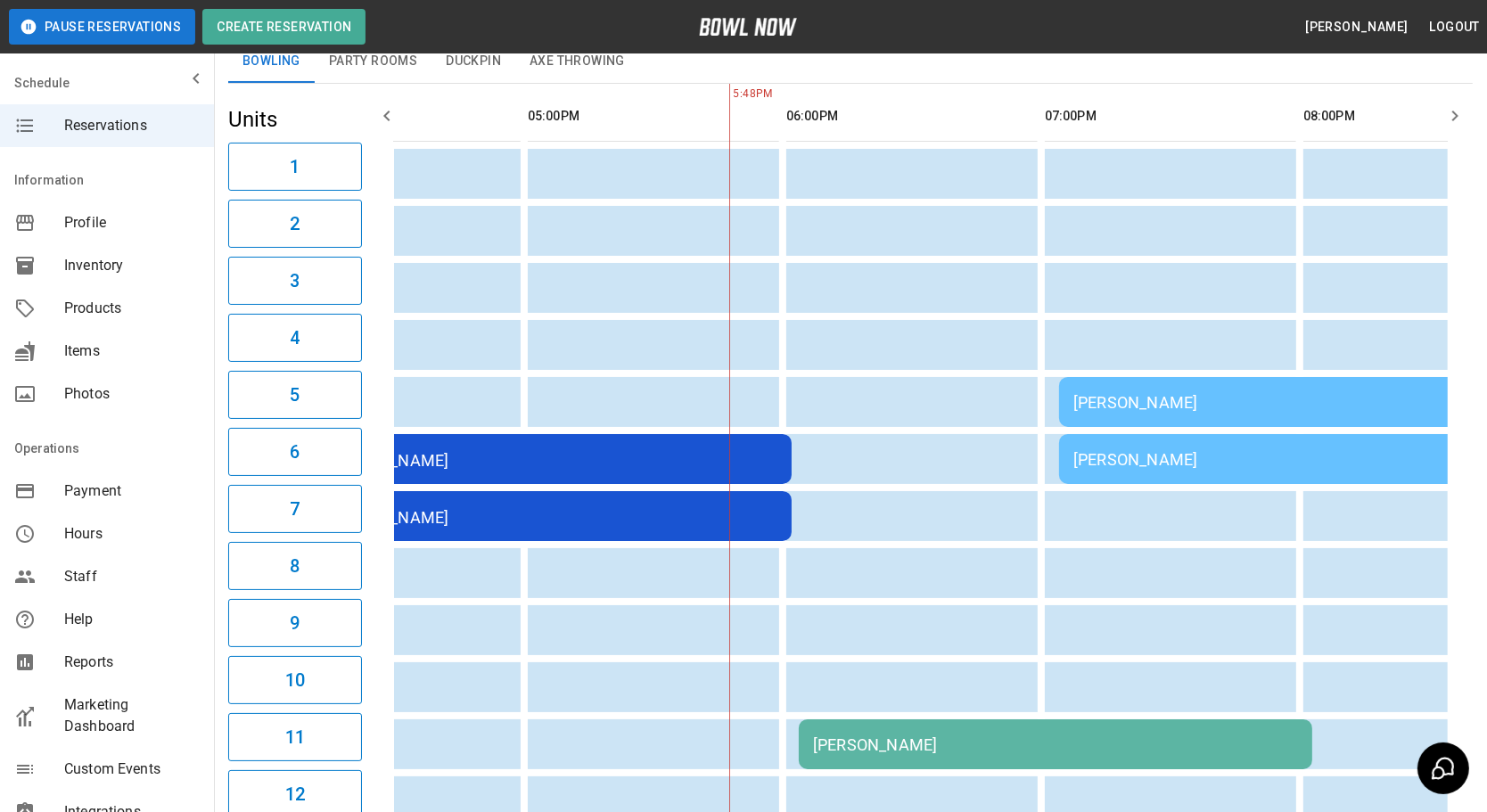
click at [373, 71] on button "Party Rooms" at bounding box center [373, 61] width 117 height 43
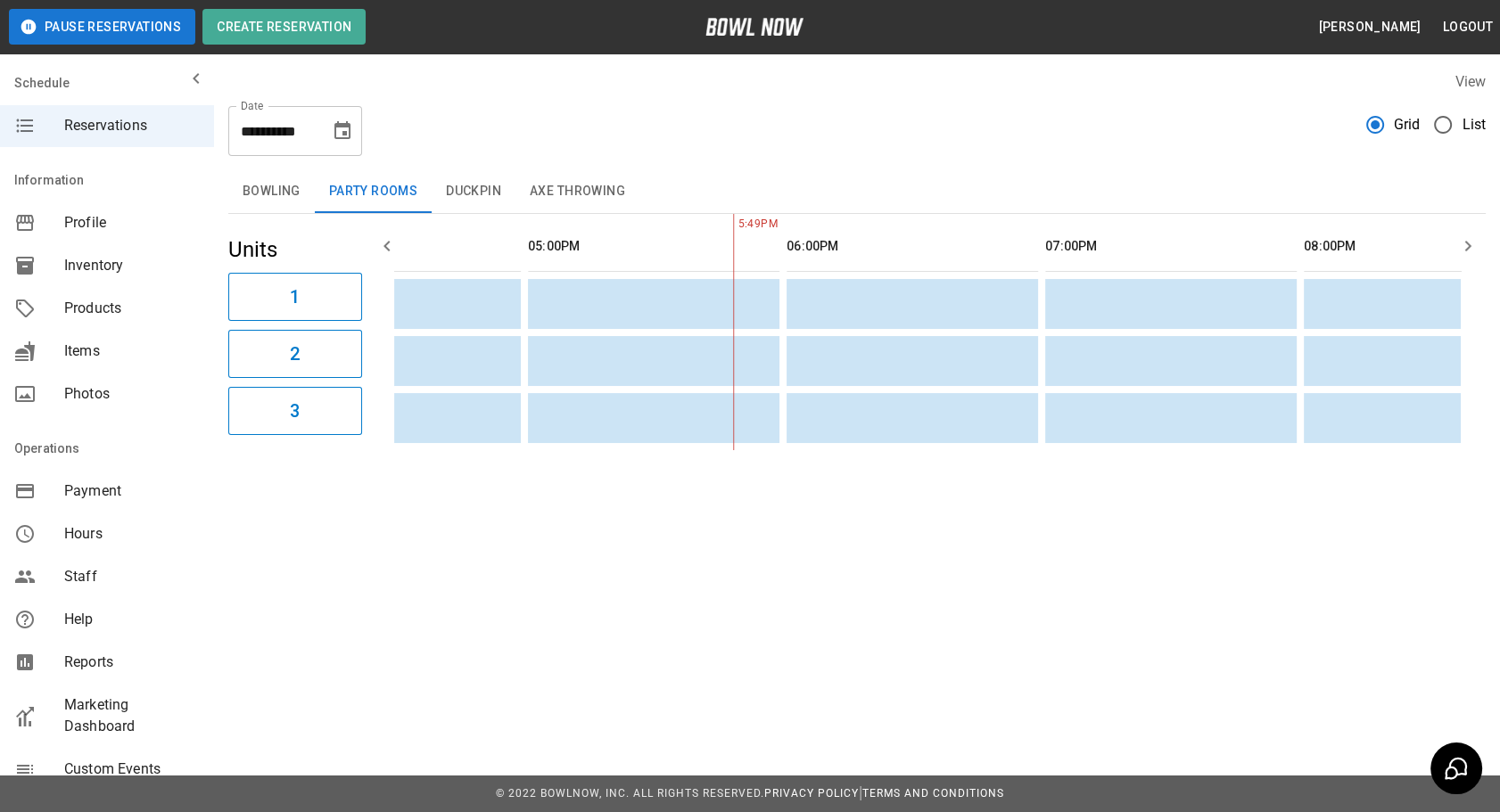
click at [290, 187] on button "Bowling" at bounding box center [271, 192] width 87 height 43
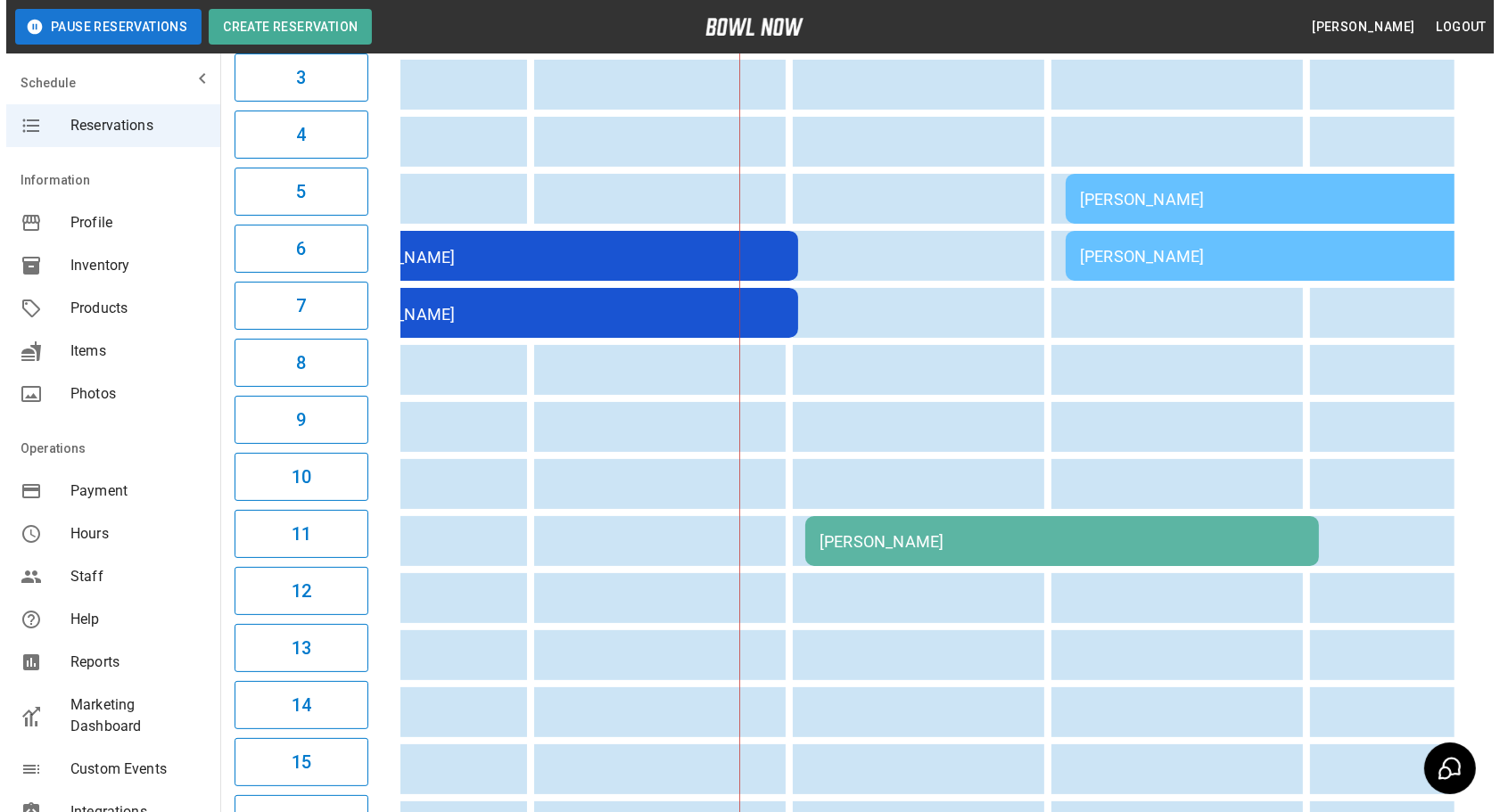
scroll to position [335, 0]
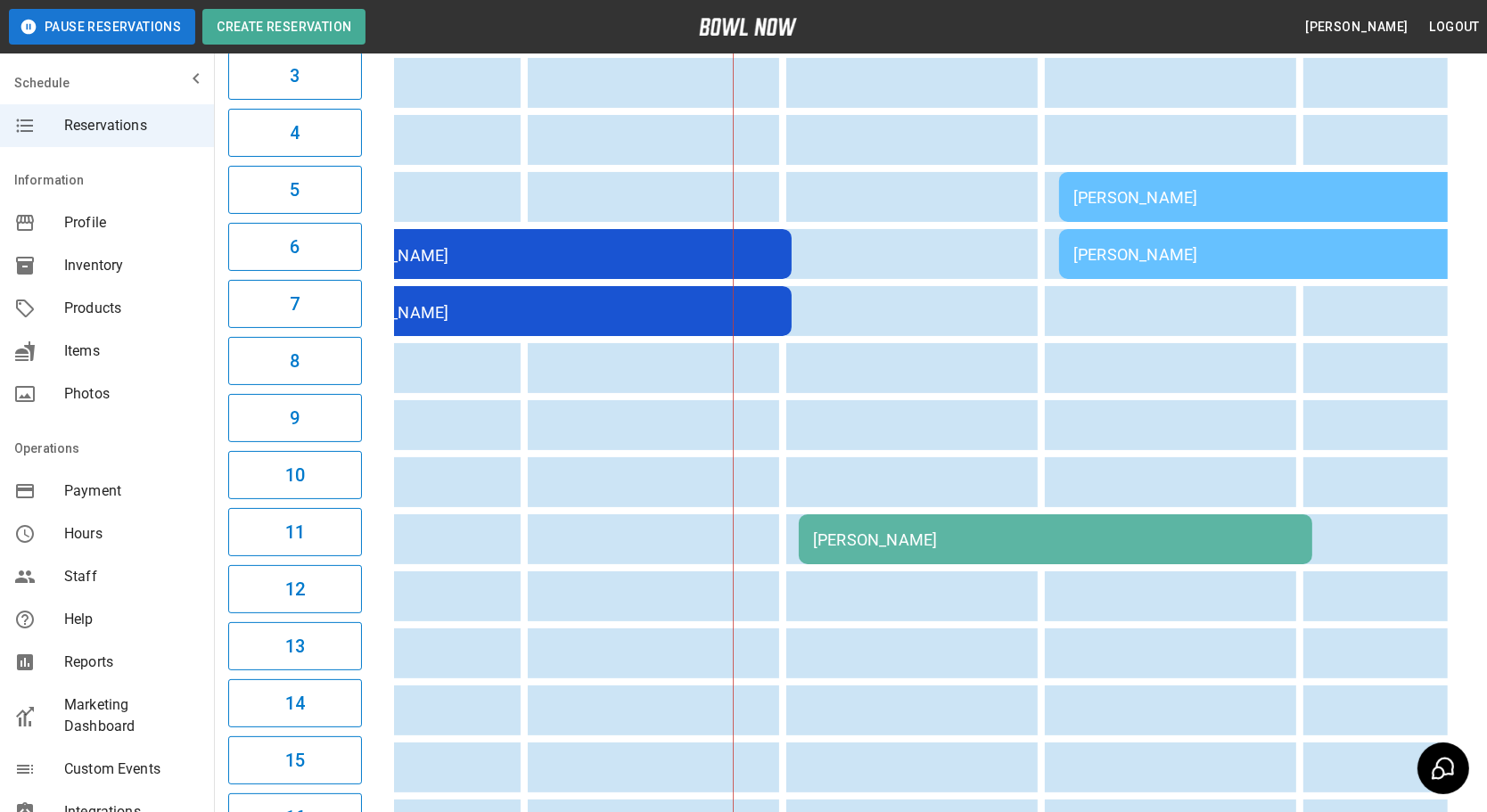
click at [871, 535] on div "[PERSON_NAME]" at bounding box center [1056, 539] width 485 height 18
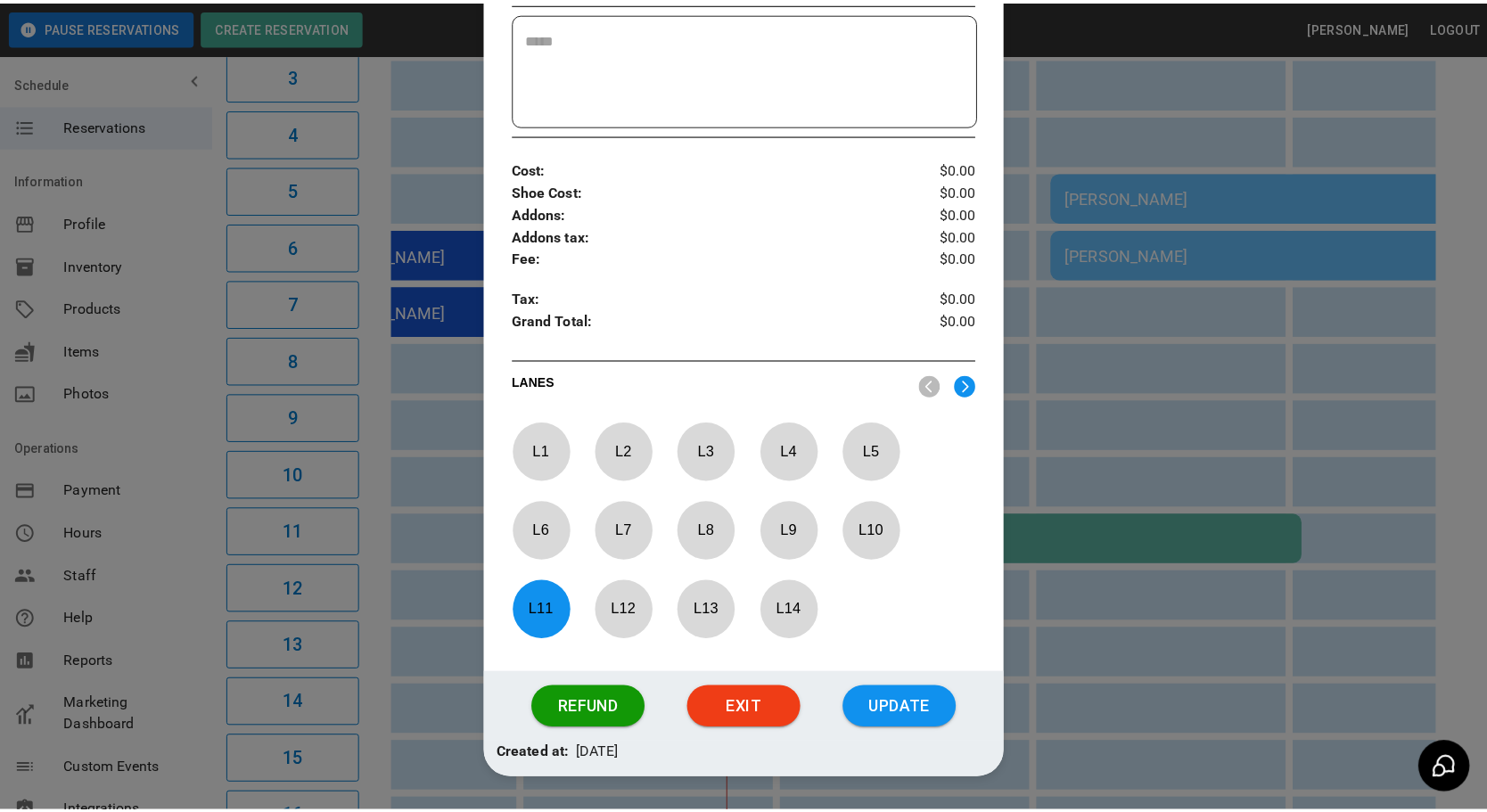
scroll to position [617, 0]
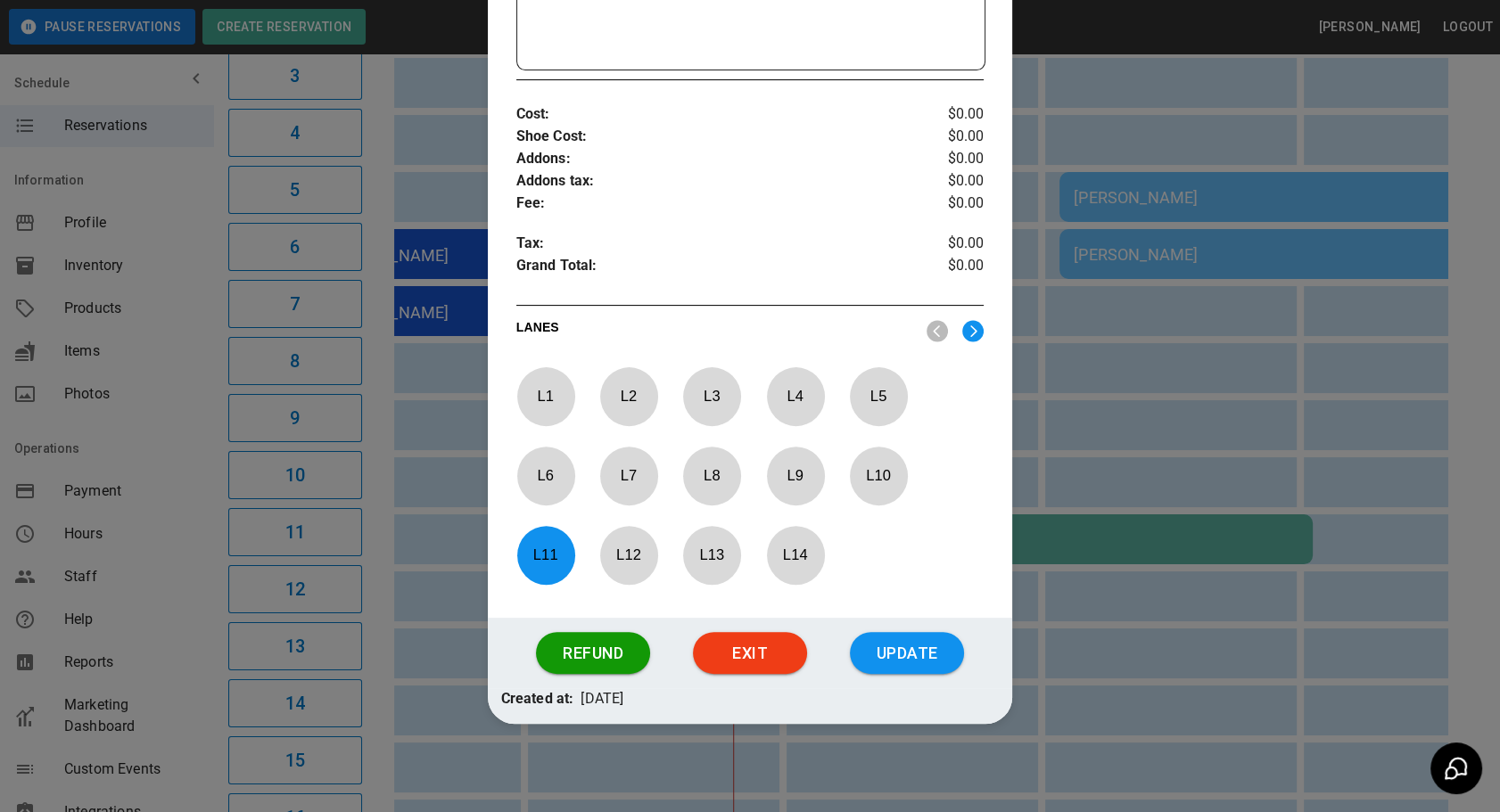
click at [1060, 620] on div at bounding box center [750, 406] width 1500 height 812
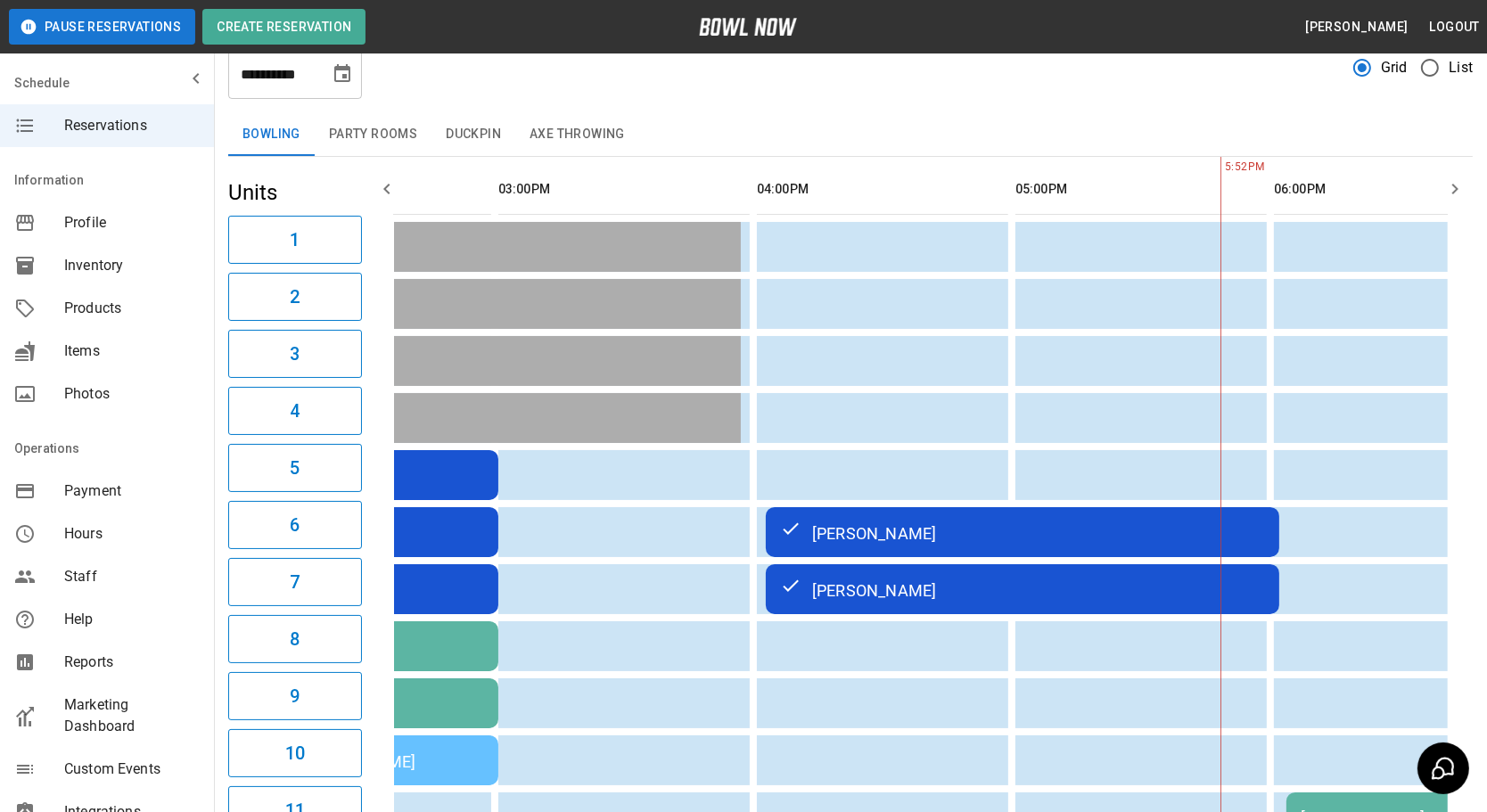
scroll to position [0, 861]
